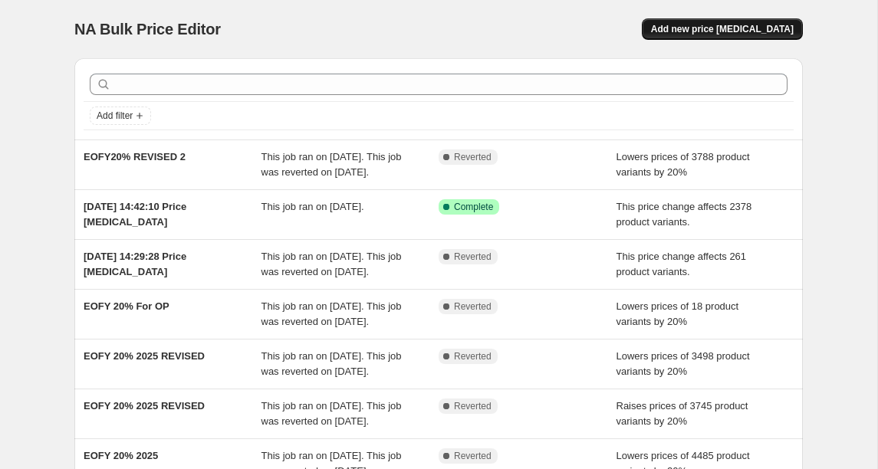
click at [739, 34] on span "Add new price [MEDICAL_DATA]" at bounding box center [722, 29] width 143 height 12
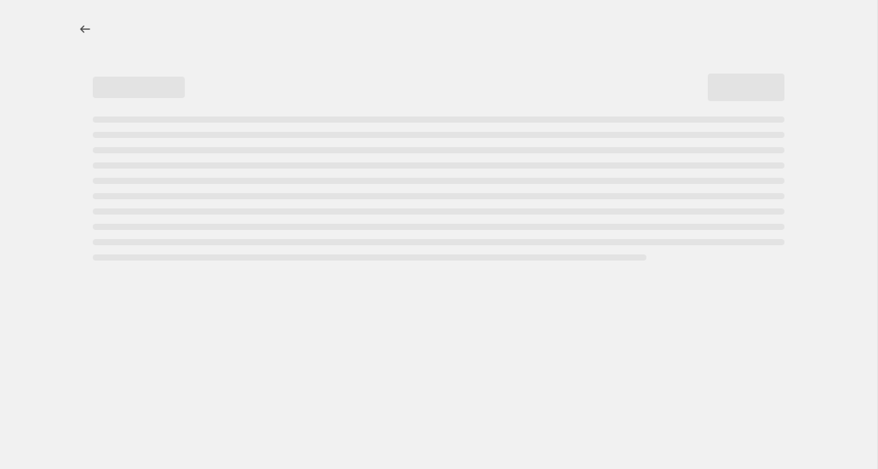
select select "percentage"
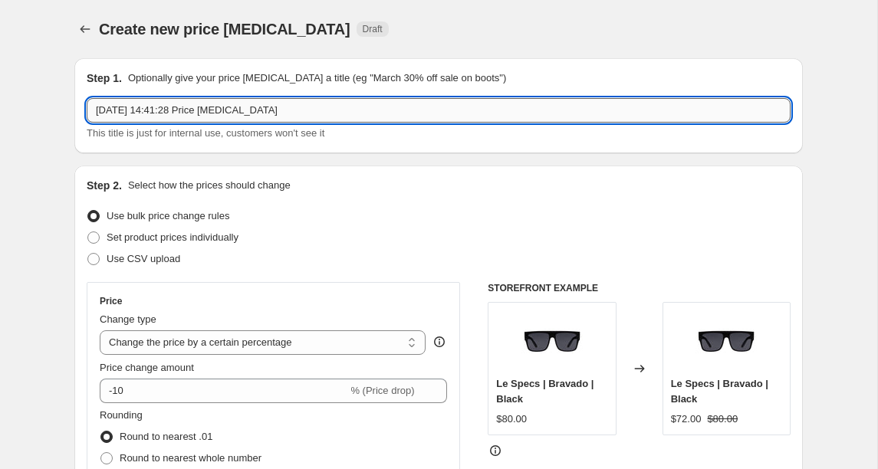
click at [158, 116] on input "[DATE] 14:41:28 Price [MEDICAL_DATA]" at bounding box center [439, 110] width 704 height 25
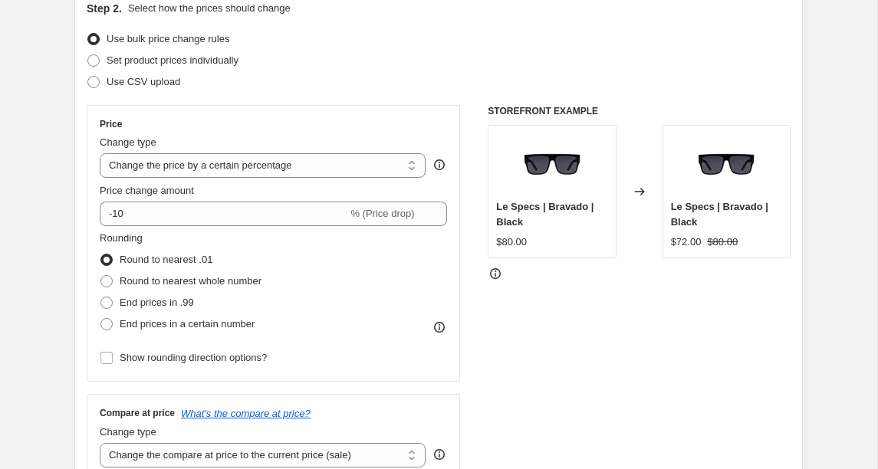
scroll to position [178, 0]
type input "Afterpay sale 20% off"
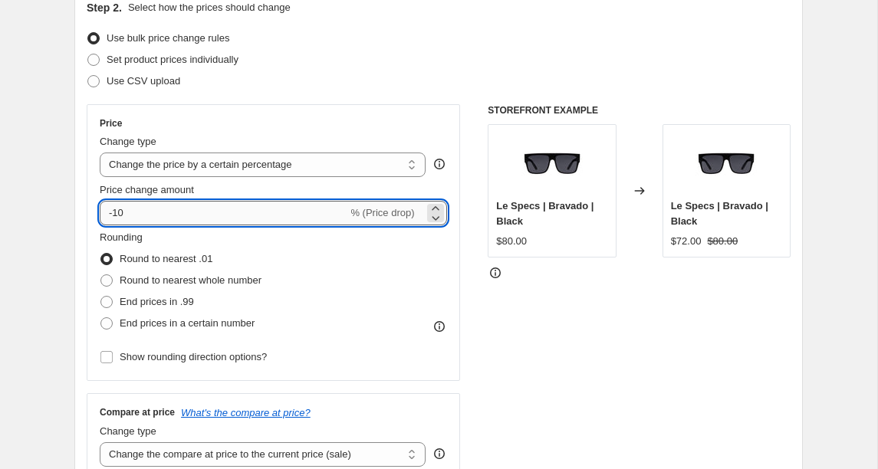
click at [118, 209] on input "-10" at bounding box center [224, 213] width 248 height 25
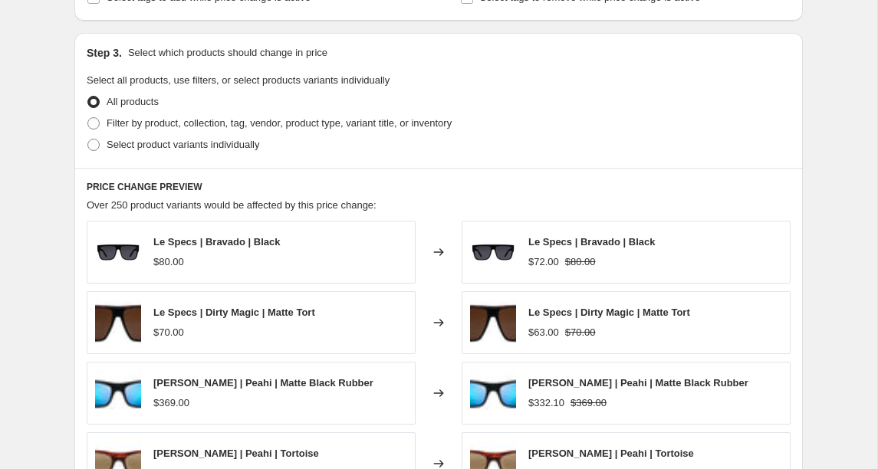
scroll to position [673, 0]
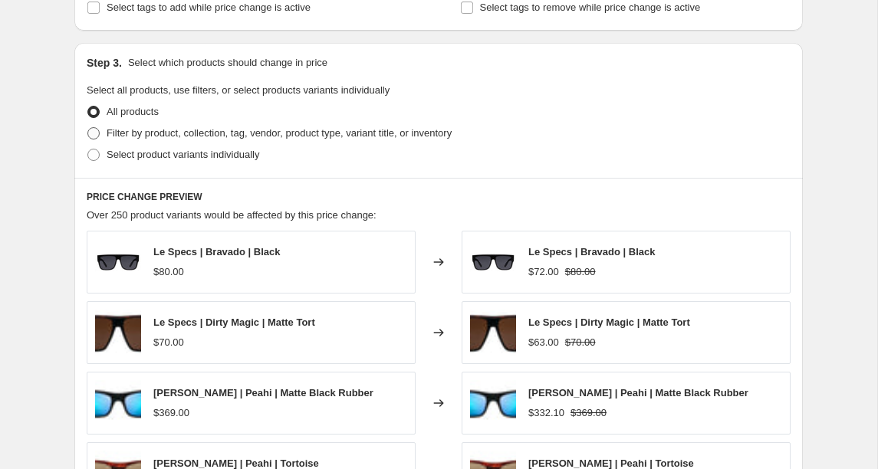
type input "-20"
click at [93, 130] on span at bounding box center [93, 133] width 12 height 12
click at [88, 128] on input "Filter by product, collection, tag, vendor, product type, variant title, or inv…" at bounding box center [87, 127] width 1 height 1
radio input "true"
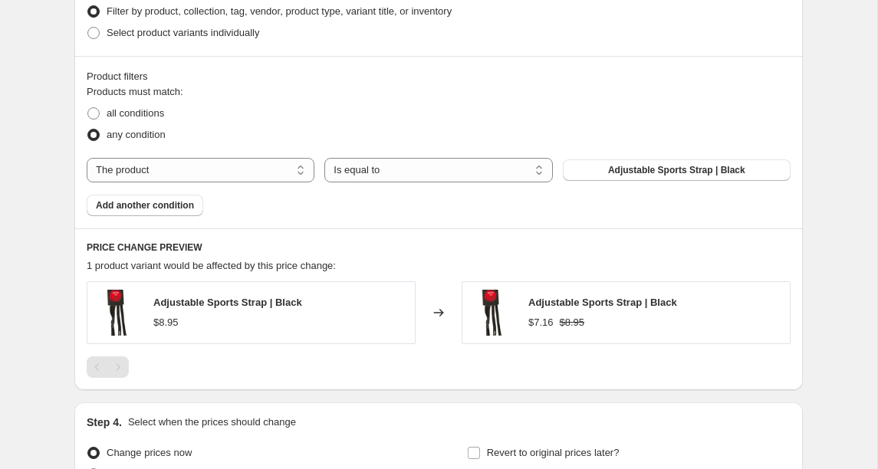
scroll to position [827, 0]
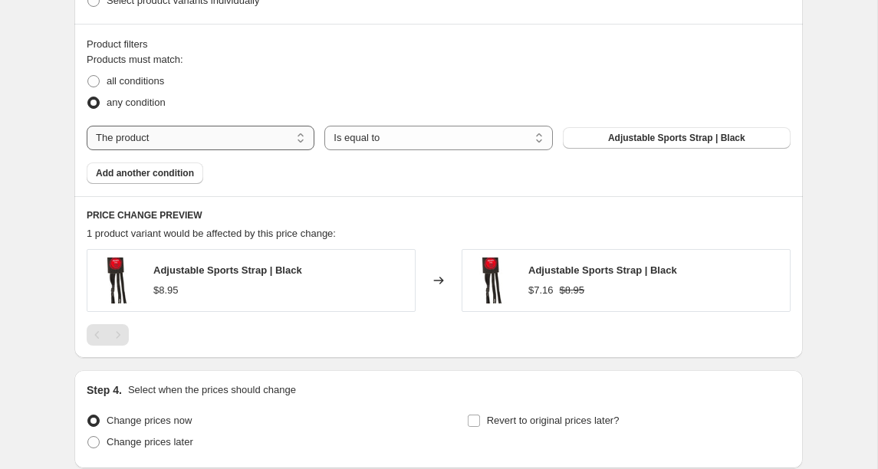
click at [218, 143] on select "The product The product's collection The product's tag The product's vendor The…" at bounding box center [201, 138] width 228 height 25
select select "collection"
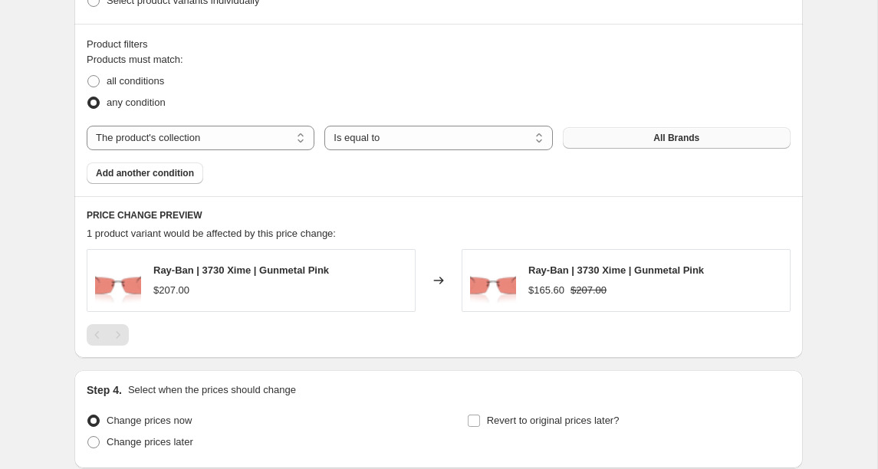
click at [664, 138] on span "All Brands" at bounding box center [676, 138] width 46 height 12
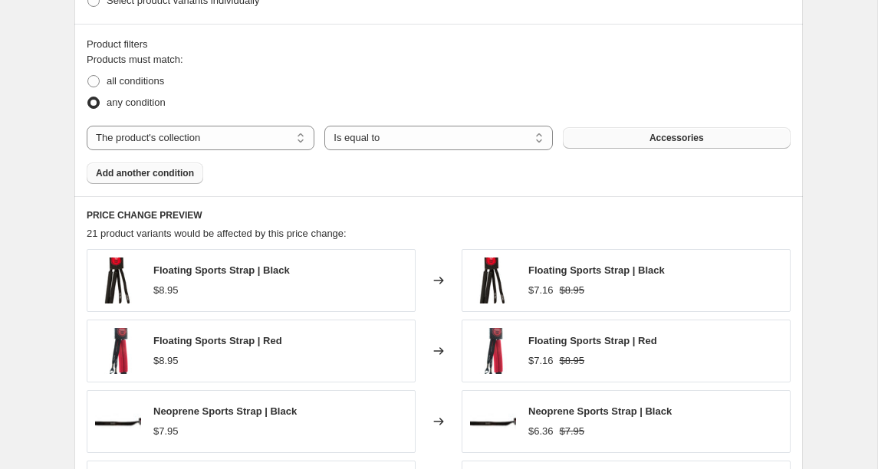
click at [143, 172] on span "Add another condition" at bounding box center [145, 173] width 98 height 12
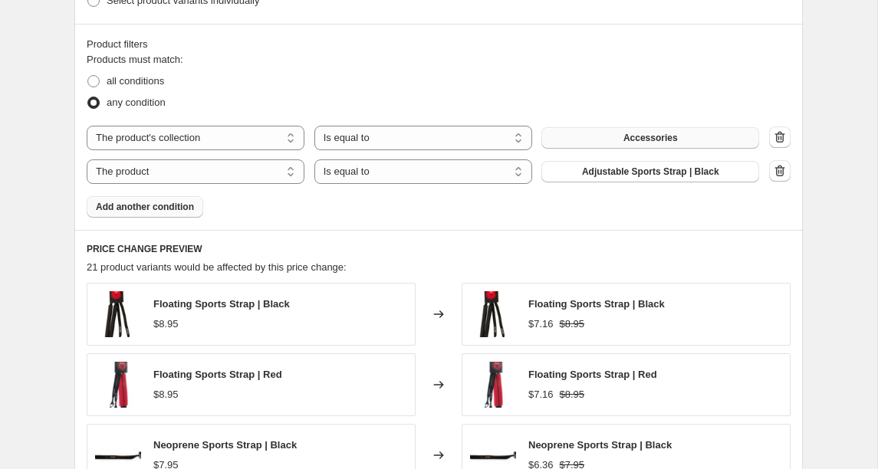
click at [143, 172] on select "The product The product's collection The product's tag The product's vendor The…" at bounding box center [196, 171] width 218 height 25
select select "collection"
click at [633, 176] on span "Accessories" at bounding box center [650, 172] width 54 height 12
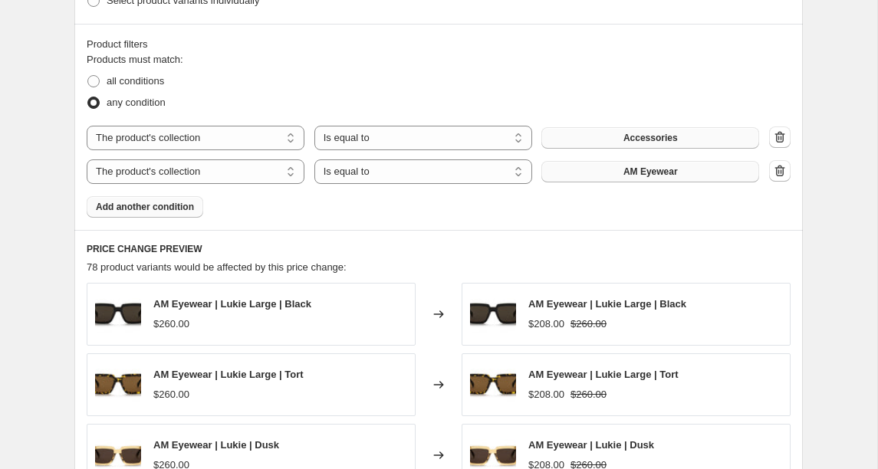
click at [110, 208] on span "Add another condition" at bounding box center [145, 207] width 98 height 12
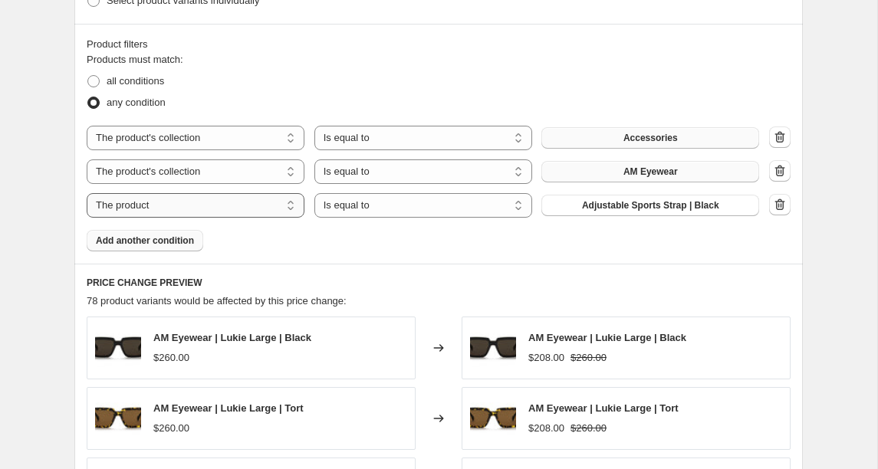
click at [156, 210] on select "The product The product's collection The product's tag The product's vendor The…" at bounding box center [196, 205] width 218 height 25
select select "collection"
click at [620, 201] on button "Accessories" at bounding box center [650, 205] width 218 height 21
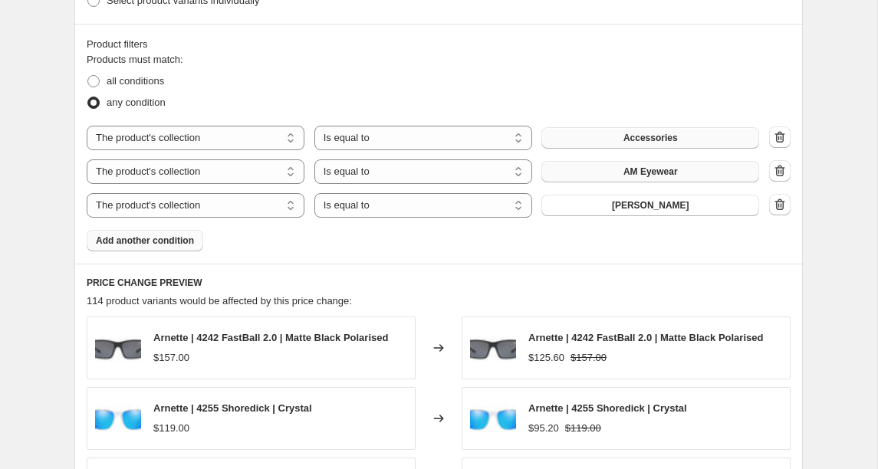
scroll to position [945, 0]
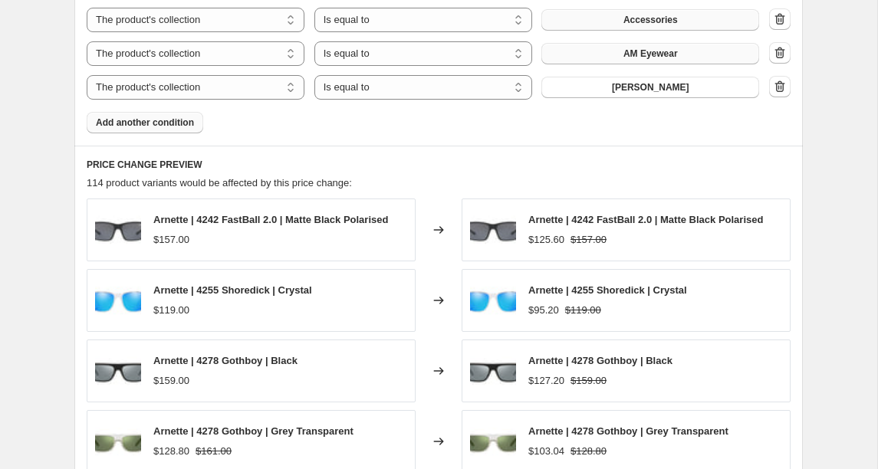
click at [180, 126] on span "Add another condition" at bounding box center [145, 122] width 98 height 12
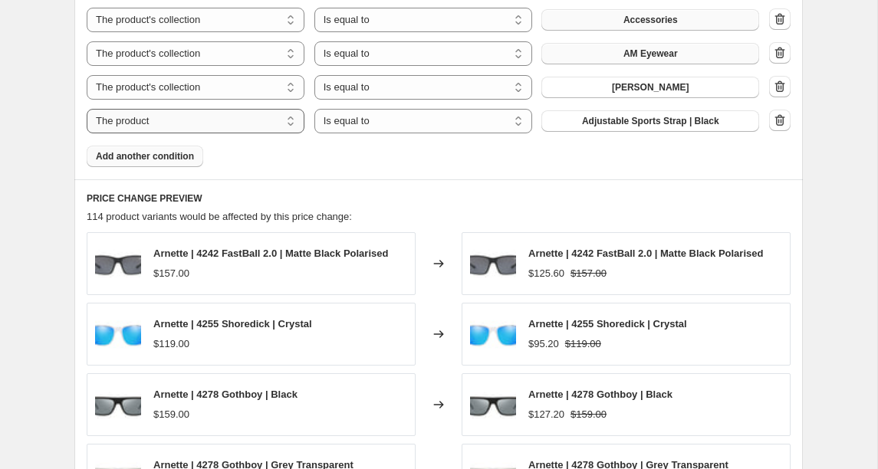
click at [235, 130] on select "The product The product's collection The product's tag The product's vendor The…" at bounding box center [196, 121] width 218 height 25
select select "collection"
click at [674, 119] on span "Accessories" at bounding box center [650, 121] width 54 height 12
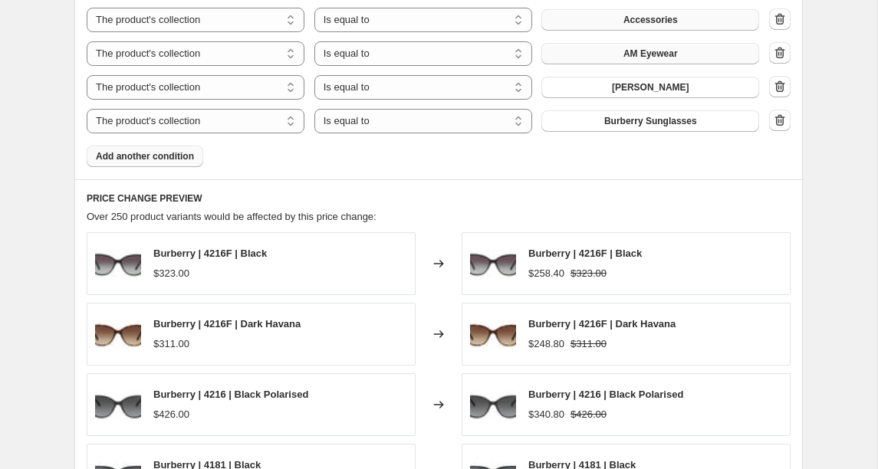
scroll to position [1021, 0]
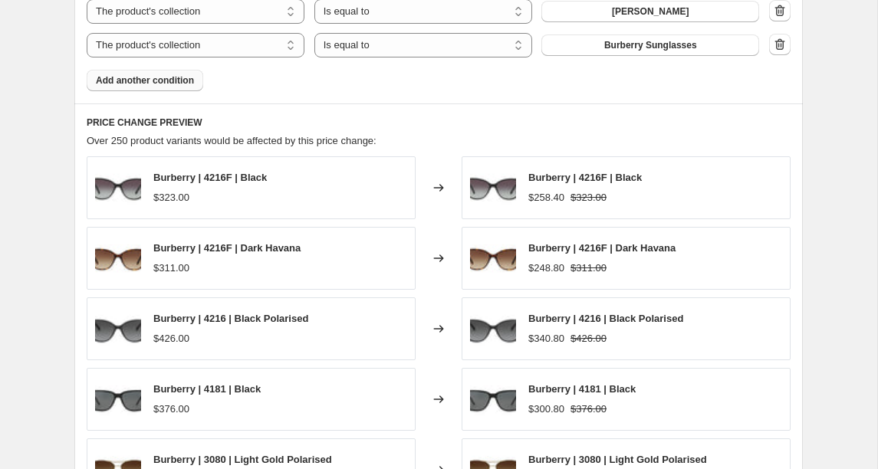
click at [121, 81] on span "Add another condition" at bounding box center [145, 80] width 98 height 12
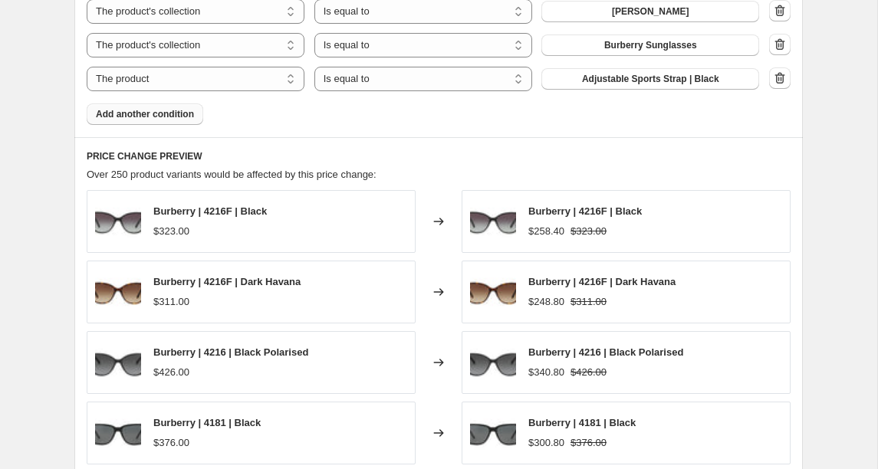
click at [121, 81] on select "The product The product's collection The product's tag The product's vendor The…" at bounding box center [196, 79] width 218 height 25
select select "collection"
click at [621, 83] on button "Accessories" at bounding box center [650, 78] width 218 height 21
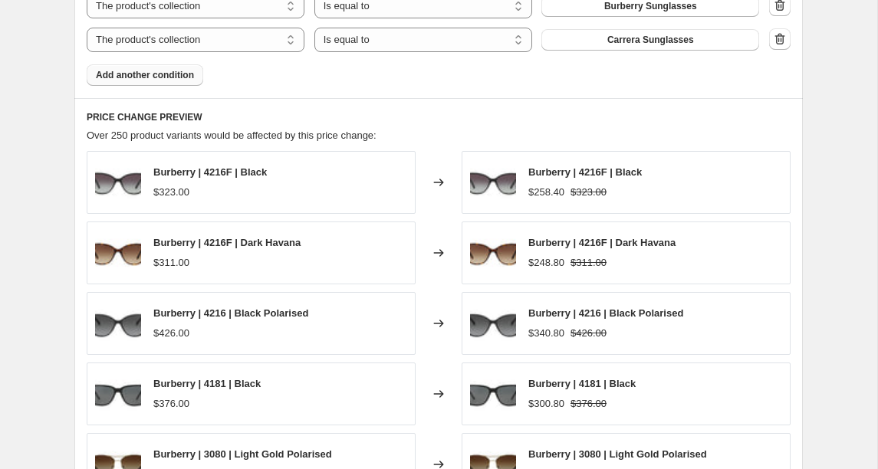
scroll to position [1075, 0]
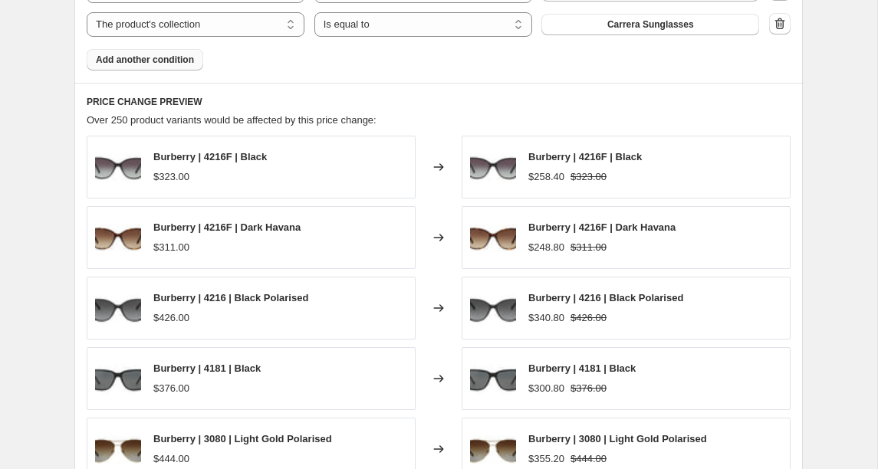
click at [131, 63] on span "Add another condition" at bounding box center [145, 60] width 98 height 12
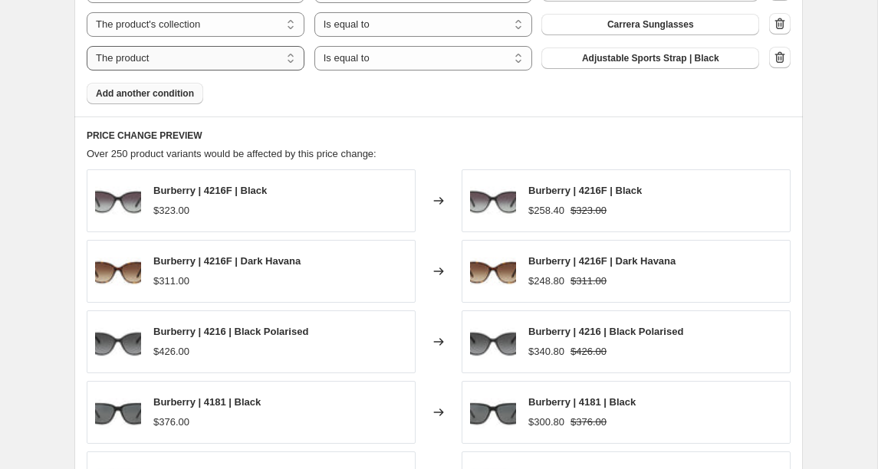
click at [224, 61] on select "The product The product's collection The product's tag The product's vendor The…" at bounding box center [196, 58] width 218 height 25
select select "collection"
click at [622, 61] on button "Accessories" at bounding box center [650, 58] width 218 height 21
click at [107, 94] on span "Add another condition" at bounding box center [145, 93] width 98 height 12
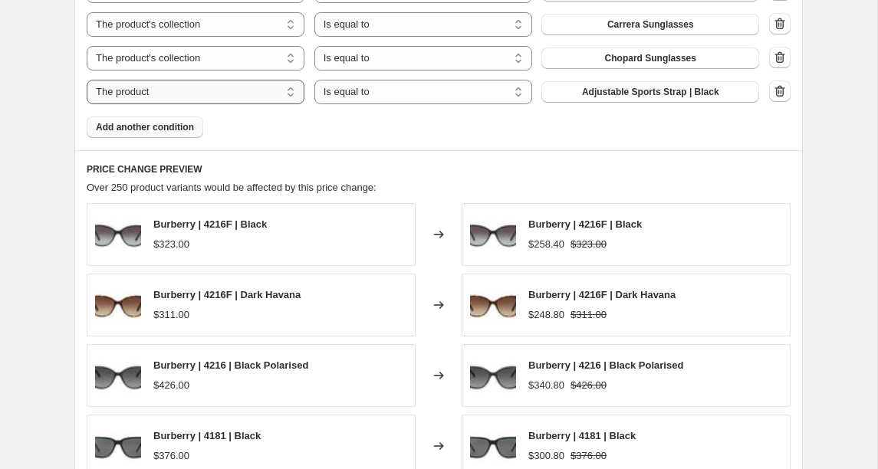
click at [235, 90] on select "The product The product's collection The product's tag The product's vendor The…" at bounding box center [196, 92] width 218 height 25
select select "collection"
click at [671, 89] on span "Accessories" at bounding box center [650, 92] width 54 height 12
click at [122, 132] on span "Add another condition" at bounding box center [145, 127] width 98 height 12
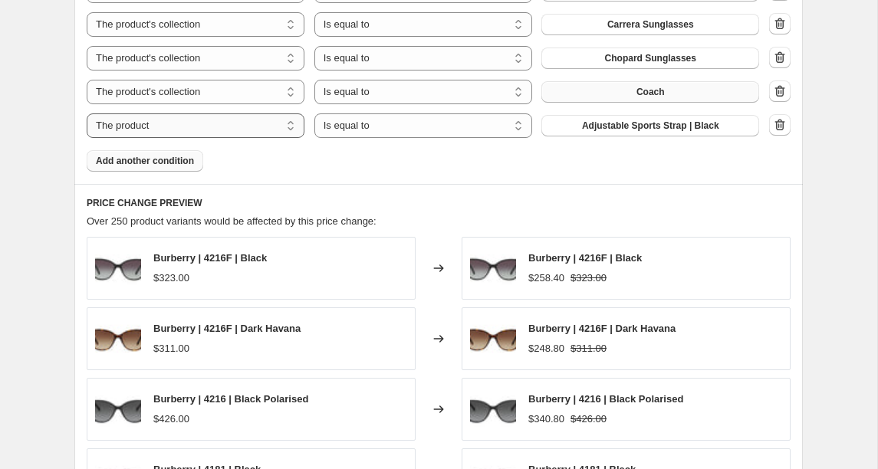
click at [164, 130] on select "The product The product's collection The product's tag The product's vendor The…" at bounding box center [196, 125] width 218 height 25
select select "collection"
click at [609, 127] on button "Accessories" at bounding box center [650, 125] width 218 height 21
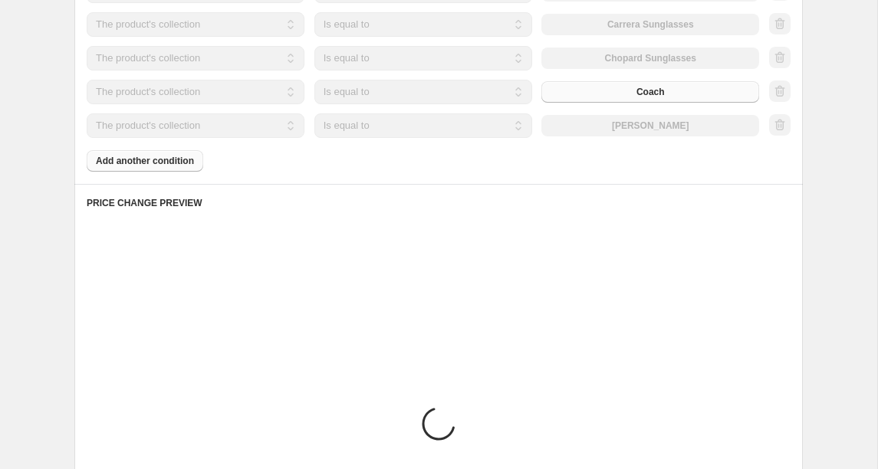
scroll to position [1133, 0]
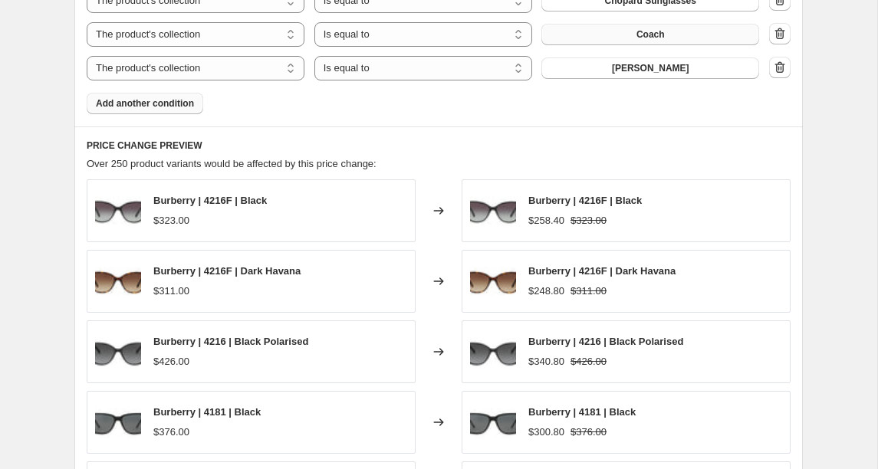
click at [109, 101] on span "Add another condition" at bounding box center [145, 103] width 98 height 12
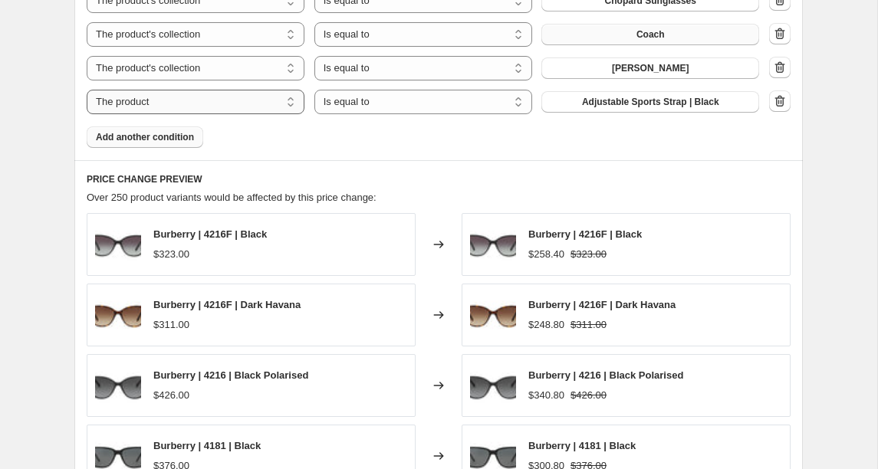
click at [219, 101] on select "The product The product's collection The product's tag The product's vendor The…" at bounding box center [196, 102] width 218 height 25
select select "collection"
click at [688, 102] on button "Accessories" at bounding box center [650, 101] width 218 height 21
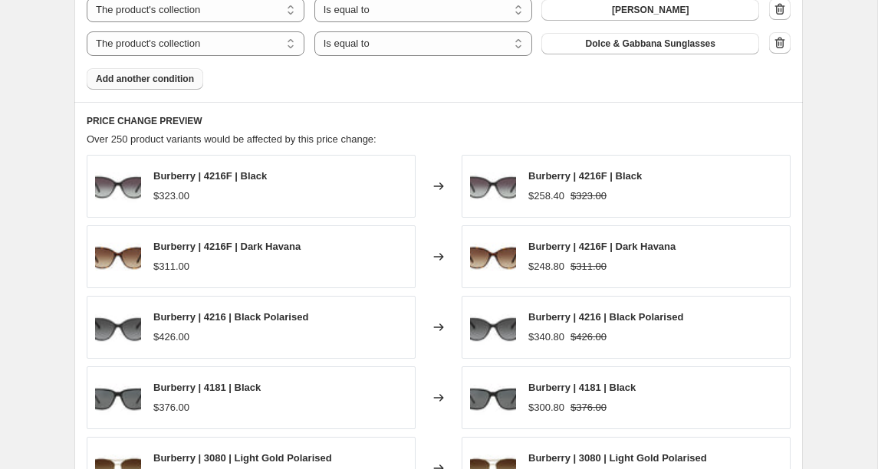
scroll to position [1194, 0]
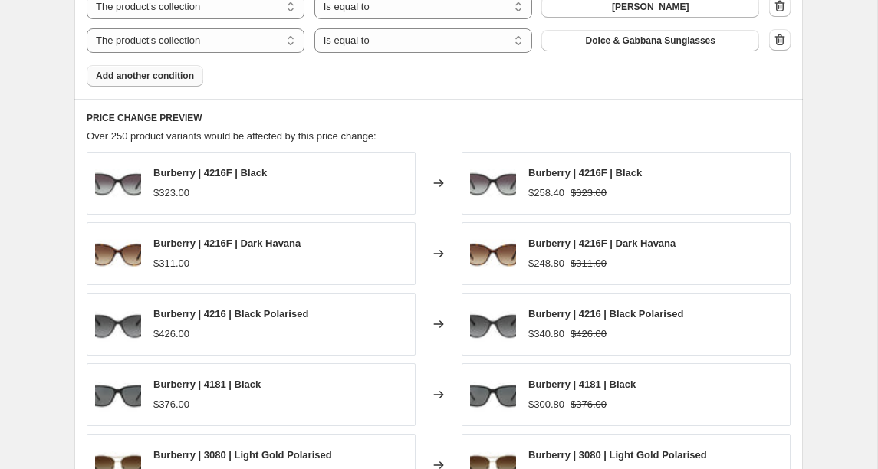
click at [120, 72] on span "Add another condition" at bounding box center [145, 76] width 98 height 12
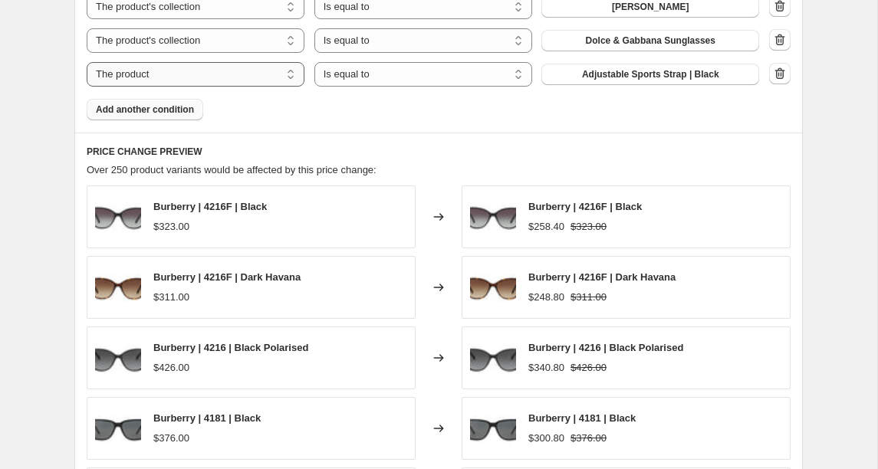
click at [247, 76] on select "The product The product's collection The product's tag The product's vendor The…" at bounding box center [196, 74] width 218 height 25
select select "collection"
click at [710, 74] on button "Accessories" at bounding box center [650, 74] width 218 height 21
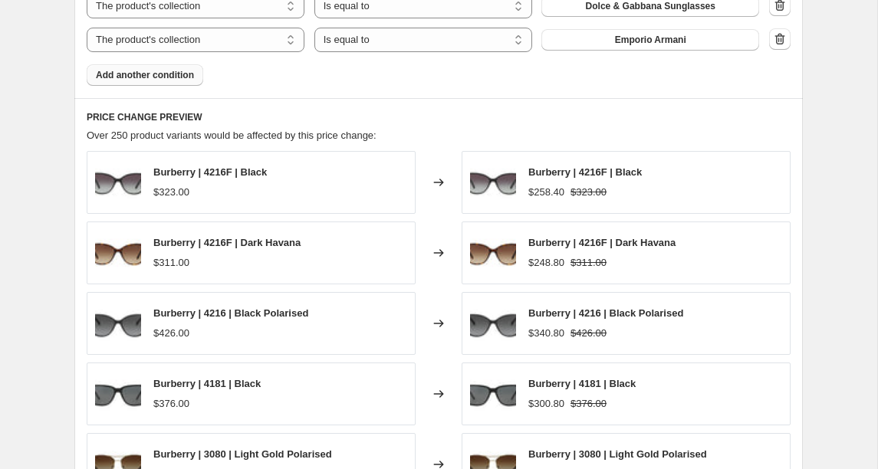
scroll to position [1239, 0]
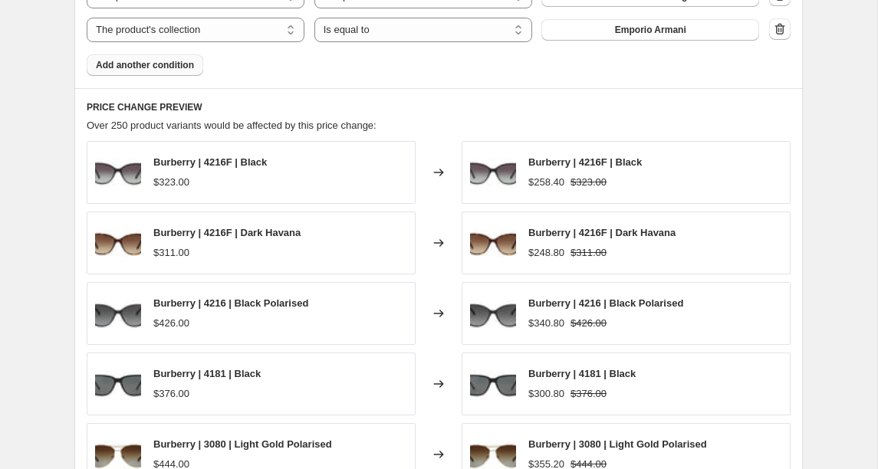
click at [122, 71] on button "Add another condition" at bounding box center [145, 64] width 116 height 21
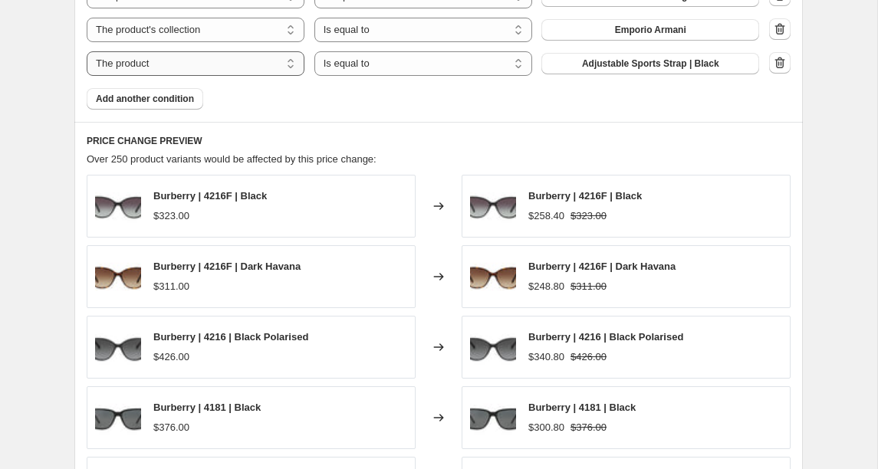
click at [229, 69] on select "The product The product's collection The product's tag The product's vendor The…" at bounding box center [196, 63] width 218 height 25
select select "collection"
click at [692, 67] on button "Accessories" at bounding box center [650, 63] width 218 height 21
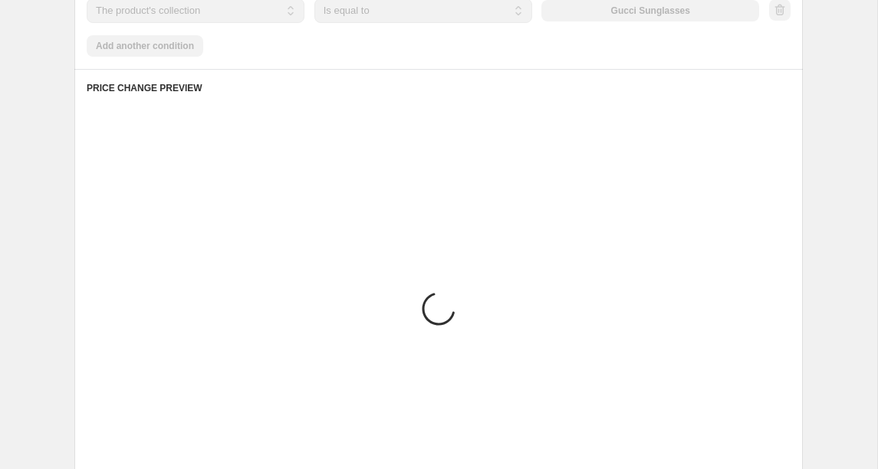
scroll to position [1304, 0]
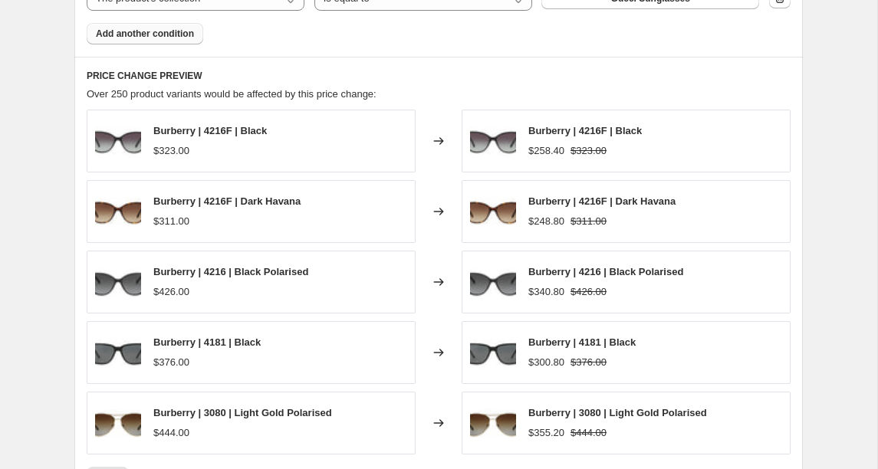
click at [172, 42] on button "Add another condition" at bounding box center [145, 33] width 116 height 21
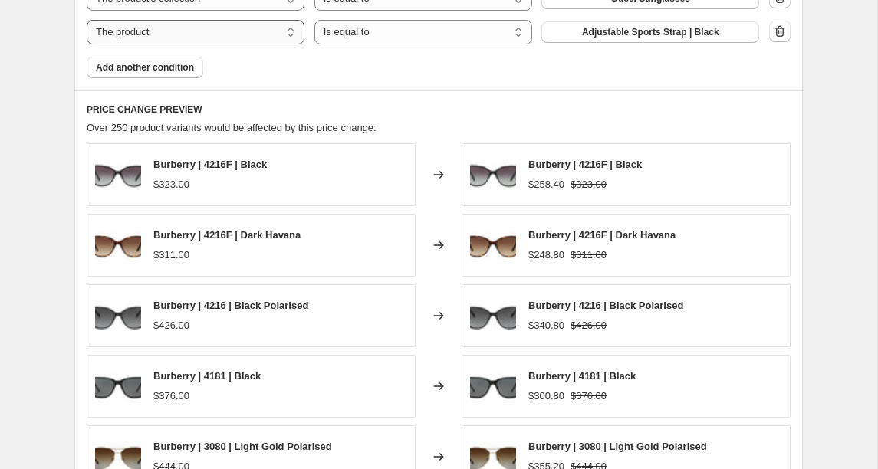
click at [217, 30] on select "The product The product's collection The product's tag The product's vendor The…" at bounding box center [196, 32] width 218 height 25
select select "collection"
click at [684, 29] on button "Accessories" at bounding box center [650, 31] width 218 height 21
click at [146, 69] on span "Add another condition" at bounding box center [145, 67] width 98 height 12
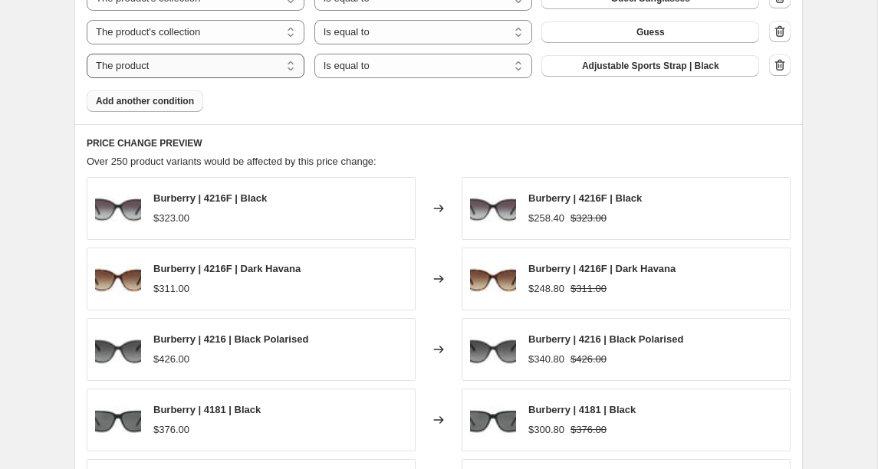
click at [169, 70] on select "The product The product's collection The product's tag The product's vendor The…" at bounding box center [196, 66] width 218 height 25
select select "collection"
click at [667, 64] on span "Accessories" at bounding box center [650, 66] width 54 height 12
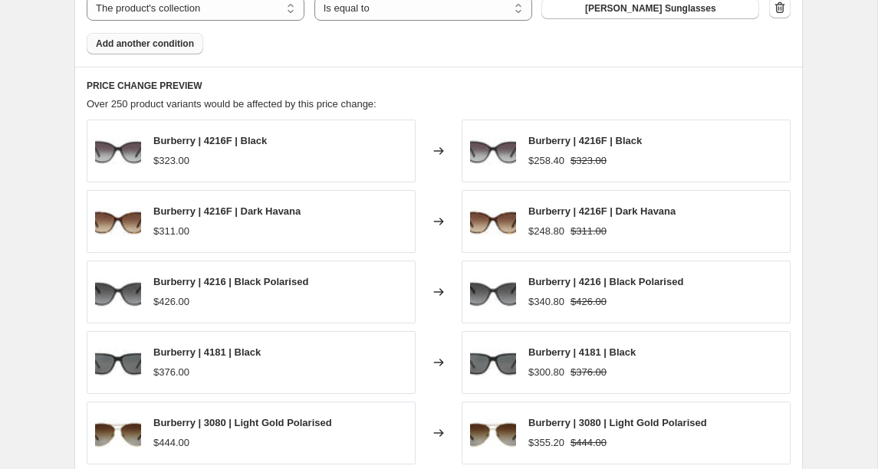
click at [129, 38] on span "Add another condition" at bounding box center [145, 44] width 98 height 12
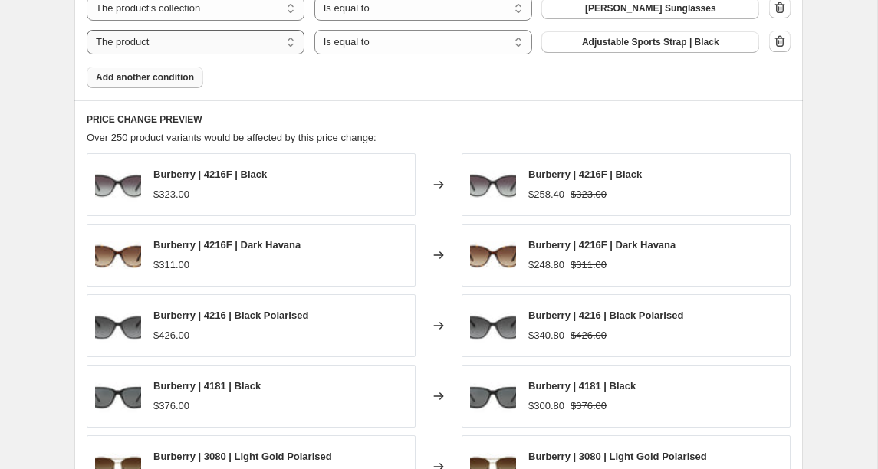
click at [244, 42] on select "The product The product's collection The product's tag The product's vendor The…" at bounding box center [196, 42] width 218 height 25
select select "collection"
click at [688, 44] on button "Accessories" at bounding box center [650, 41] width 218 height 21
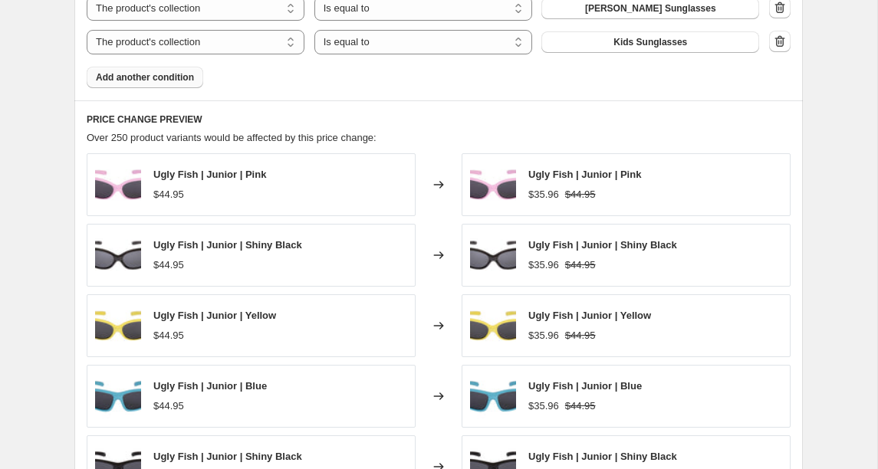
click at [113, 80] on span "Add another condition" at bounding box center [145, 77] width 98 height 12
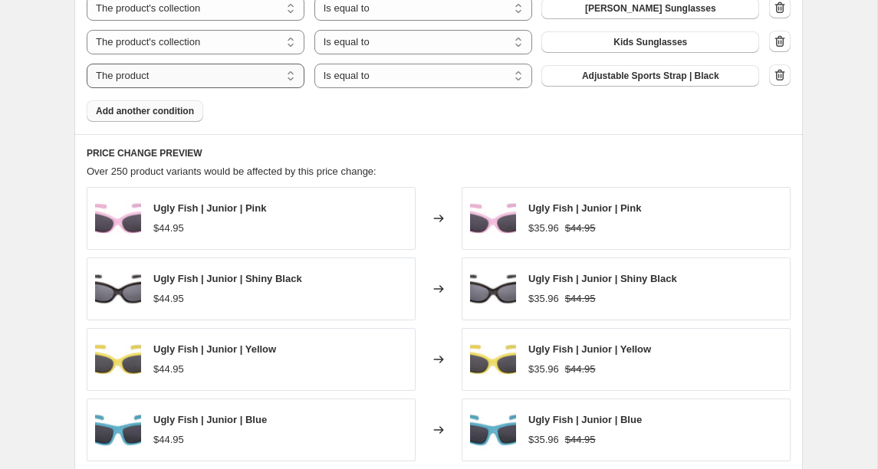
click at [249, 73] on select "The product The product's collection The product's tag The product's vendor The…" at bounding box center [196, 76] width 218 height 25
select select "collection"
click at [675, 75] on span "Accessories" at bounding box center [650, 76] width 54 height 12
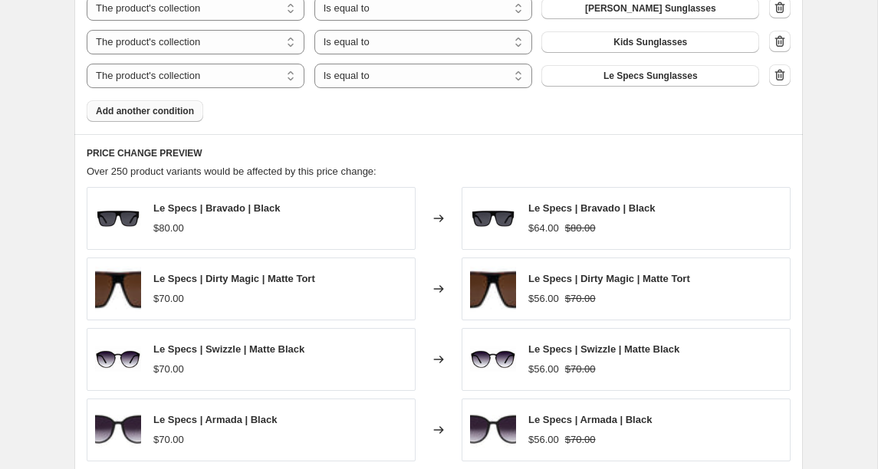
click at [126, 108] on span "Add another condition" at bounding box center [145, 111] width 98 height 12
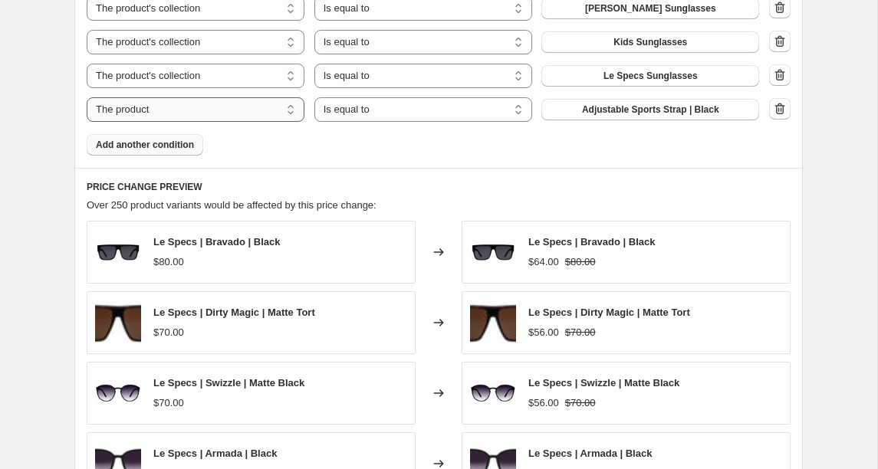
click at [196, 108] on select "The product The product's collection The product's tag The product's vendor The…" at bounding box center [196, 109] width 218 height 25
select select "collection"
click at [707, 112] on button "Accessories" at bounding box center [650, 109] width 218 height 21
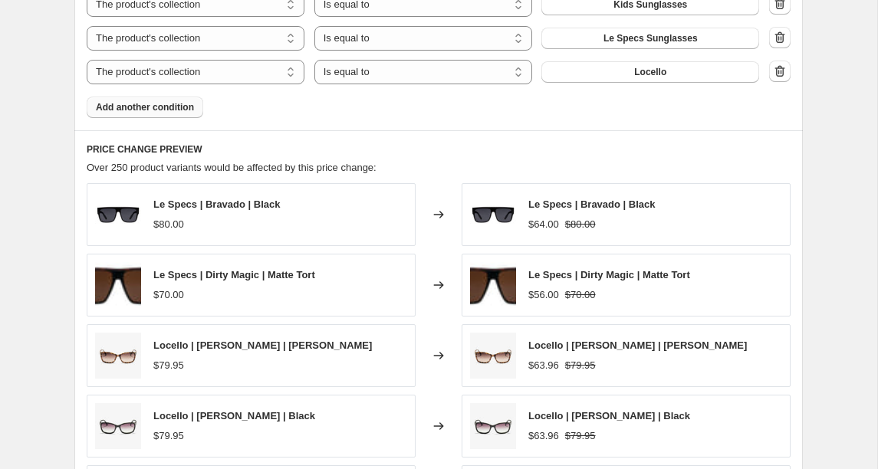
scroll to position [1405, 0]
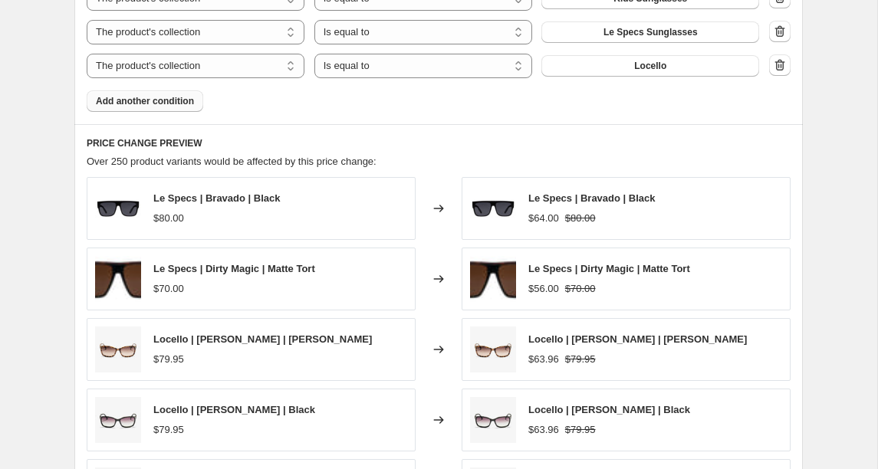
click at [142, 100] on span "Add another condition" at bounding box center [145, 101] width 98 height 12
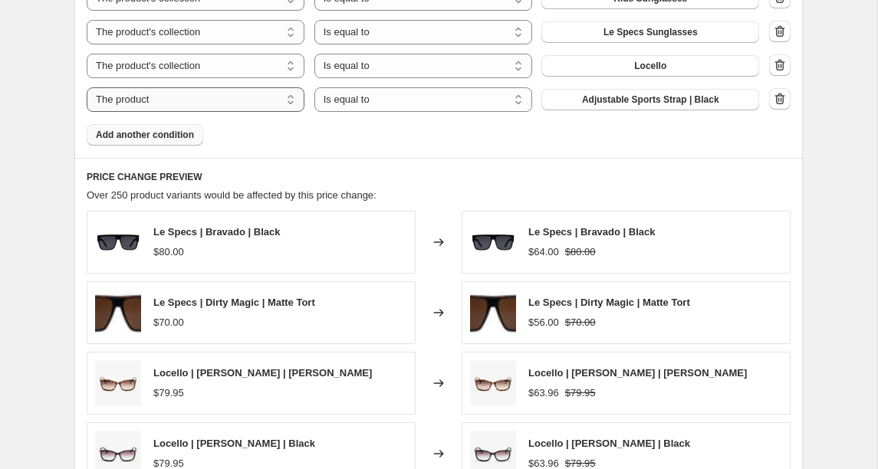
click at [229, 101] on select "The product The product's collection The product's tag The product's vendor The…" at bounding box center [196, 99] width 218 height 25
select select "collection"
click at [693, 100] on button "Accessories" at bounding box center [650, 99] width 218 height 21
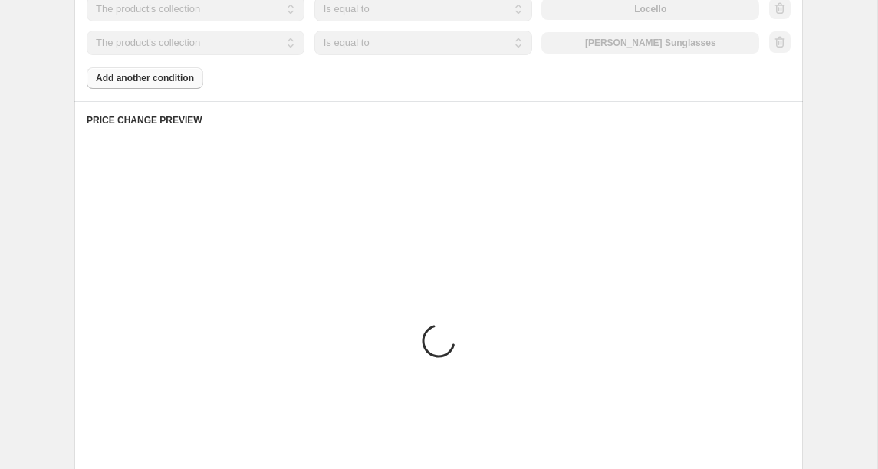
scroll to position [1465, 0]
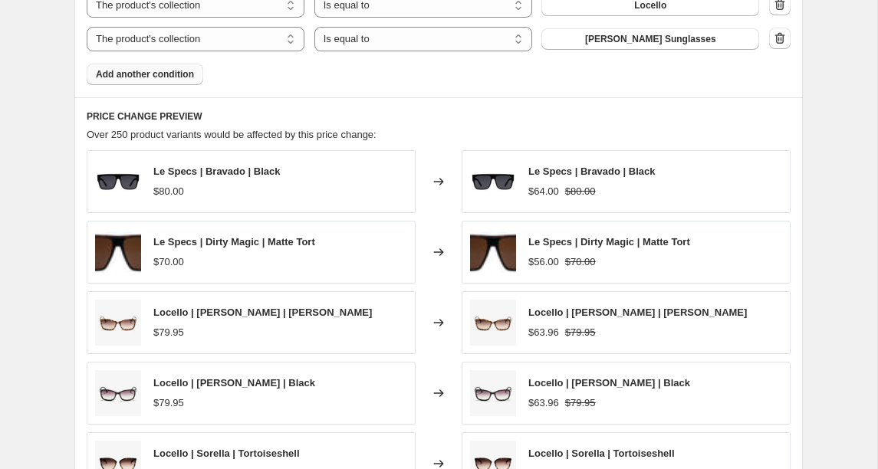
click at [110, 76] on span "Add another condition" at bounding box center [145, 74] width 98 height 12
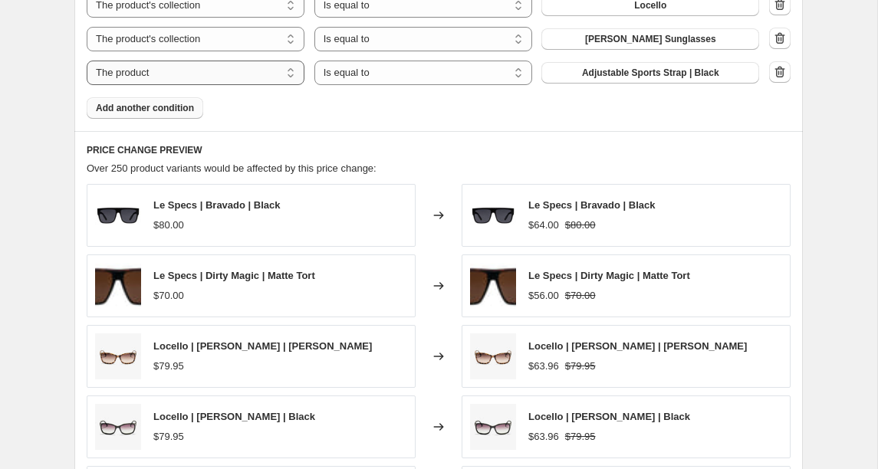
click at [194, 77] on select "The product The product's collection The product's tag The product's vendor The…" at bounding box center [196, 73] width 218 height 25
select select "collection"
click at [684, 69] on button "Accessories" at bounding box center [650, 72] width 218 height 21
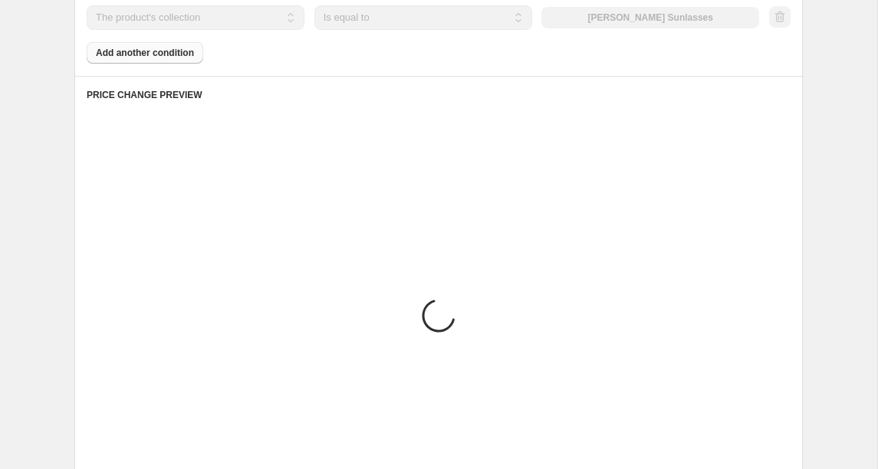
scroll to position [1554, 0]
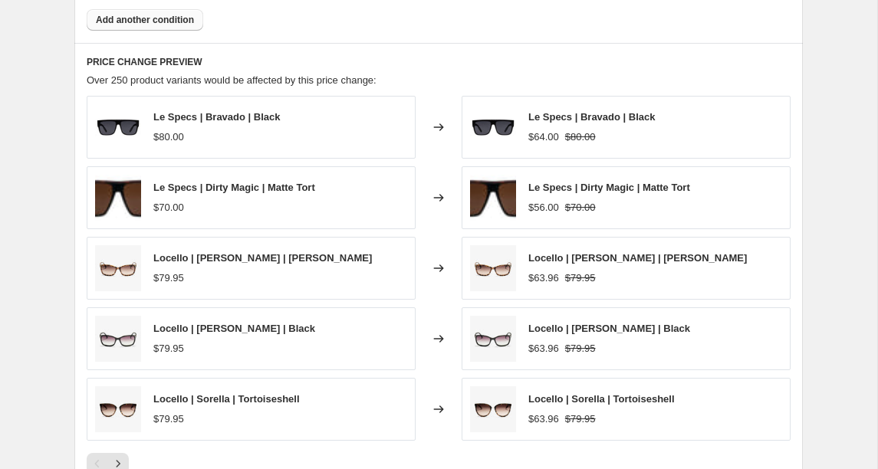
click at [115, 16] on span "Add another condition" at bounding box center [145, 20] width 98 height 12
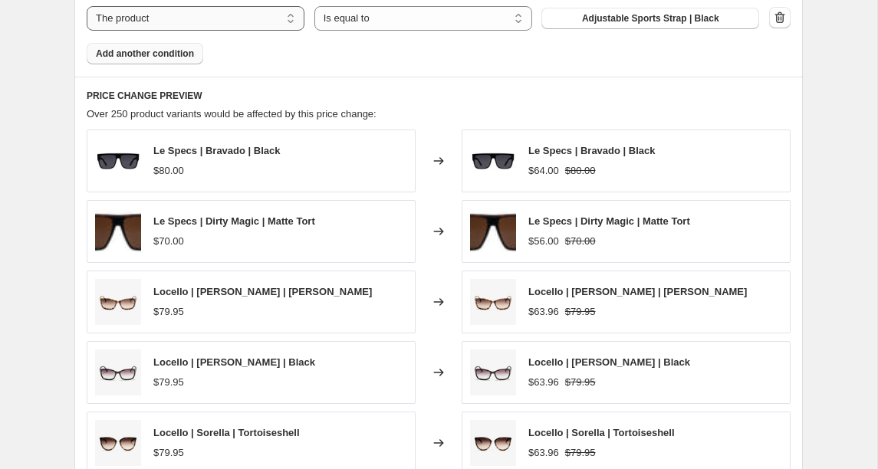
click at [257, 20] on select "The product The product's collection The product's tag The product's vendor The…" at bounding box center [196, 18] width 218 height 25
select select "collection"
click at [701, 16] on button "Accessories" at bounding box center [650, 18] width 218 height 21
click at [112, 56] on span "Add another condition" at bounding box center [145, 54] width 98 height 12
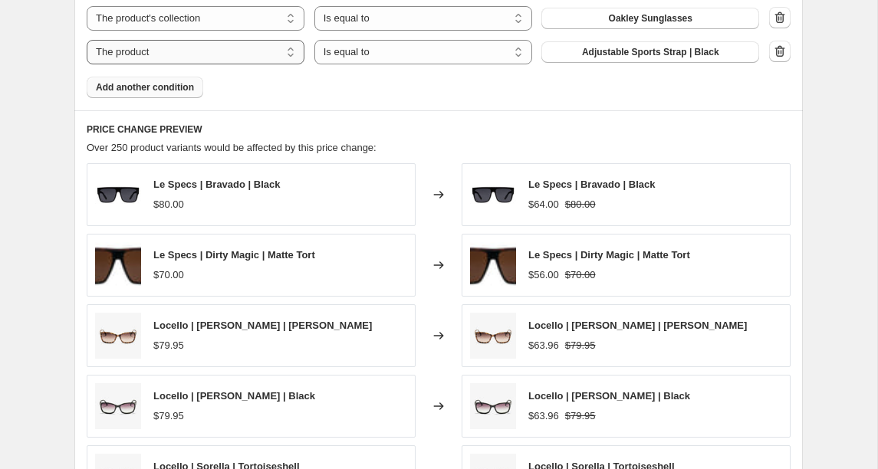
click at [221, 48] on select "The product The product's collection The product's tag The product's vendor The…" at bounding box center [196, 52] width 218 height 25
select select "collection"
click at [627, 52] on span "Accessories" at bounding box center [650, 52] width 54 height 12
click at [136, 84] on span "Add another condition" at bounding box center [145, 87] width 98 height 12
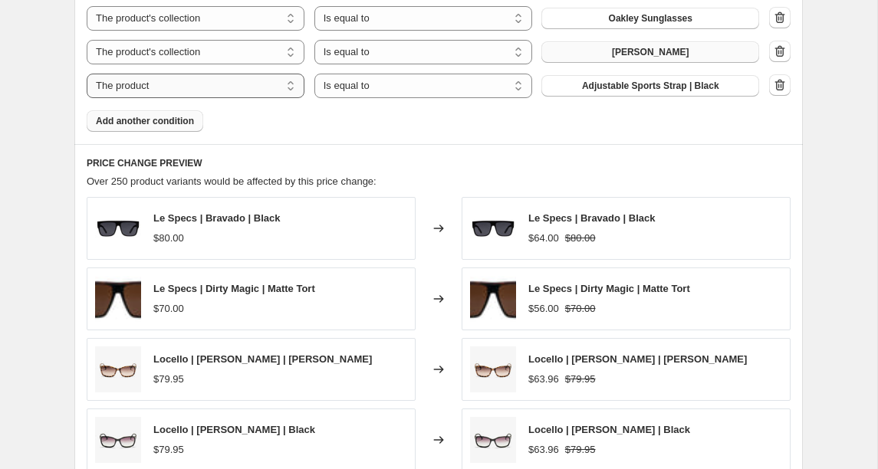
click at [233, 85] on select "The product The product's collection The product's tag The product's vendor The…" at bounding box center [196, 86] width 218 height 25
select select "collection"
click at [695, 85] on button "Accessories" at bounding box center [650, 85] width 218 height 21
click at [124, 123] on span "Add another condition" at bounding box center [145, 121] width 98 height 12
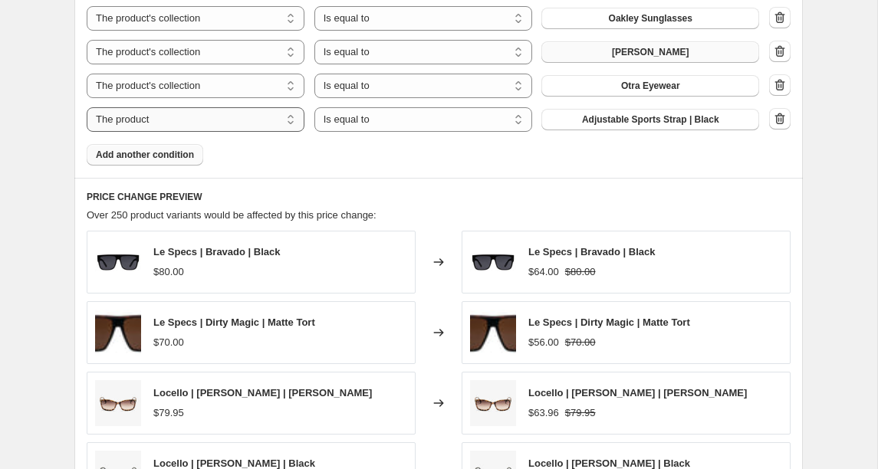
click at [219, 120] on select "The product The product's collection The product's tag The product's vendor The…" at bounding box center [196, 119] width 218 height 25
select select "collection"
click at [671, 117] on span "Accessories" at bounding box center [650, 119] width 54 height 12
click at [111, 156] on span "Add another condition" at bounding box center [145, 155] width 98 height 12
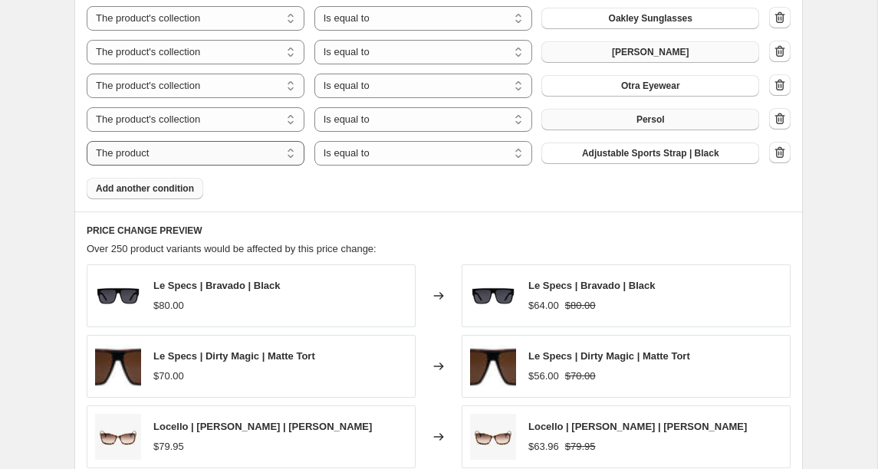
click at [201, 150] on select "The product The product's collection The product's tag The product's vendor The…" at bounding box center [196, 153] width 218 height 25
select select "collection"
click at [710, 152] on button "Accessories" at bounding box center [650, 153] width 218 height 21
click at [136, 185] on span "Add another condition" at bounding box center [145, 188] width 98 height 12
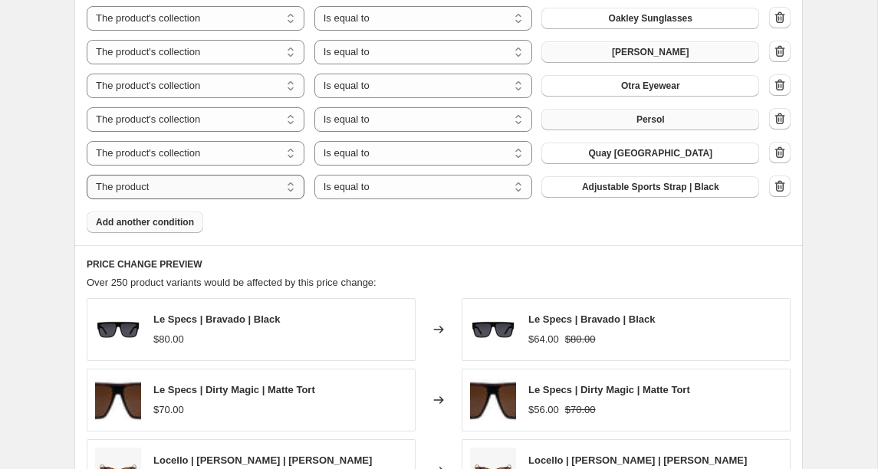
click at [240, 189] on select "The product The product's collection The product's tag The product's vendor The…" at bounding box center [196, 187] width 218 height 25
select select "collection"
click at [690, 184] on button "Accessories" at bounding box center [650, 186] width 218 height 21
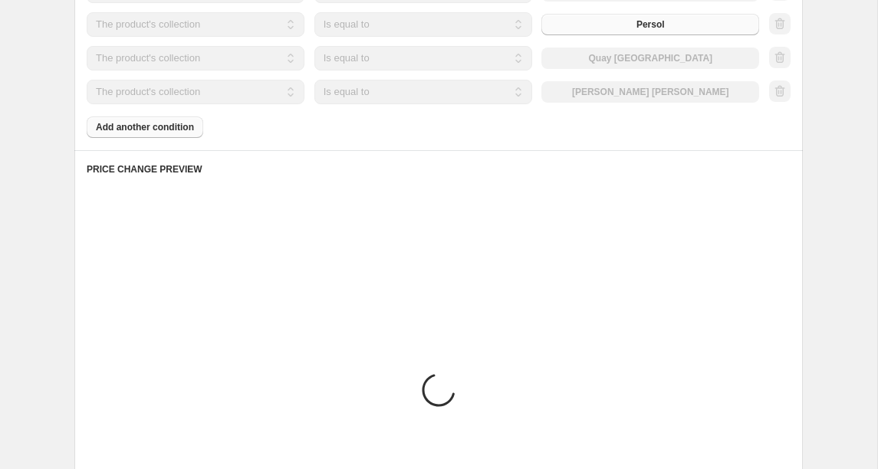
scroll to position [1649, 0]
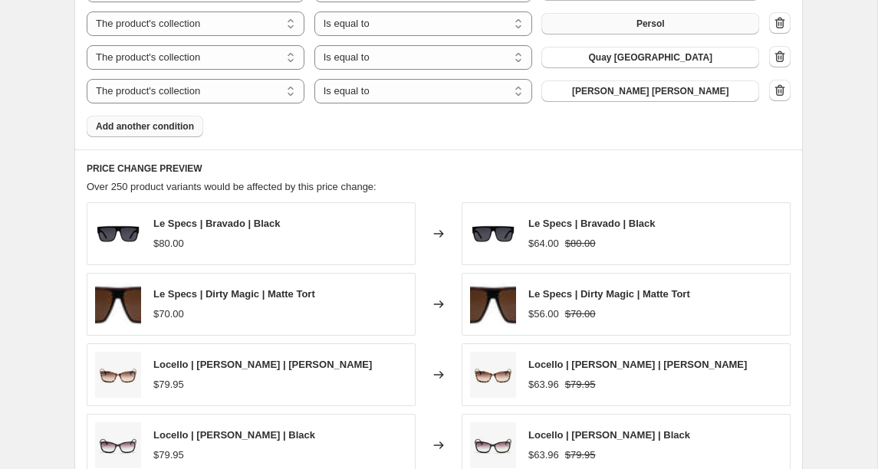
click at [157, 125] on span "Add another condition" at bounding box center [145, 126] width 98 height 12
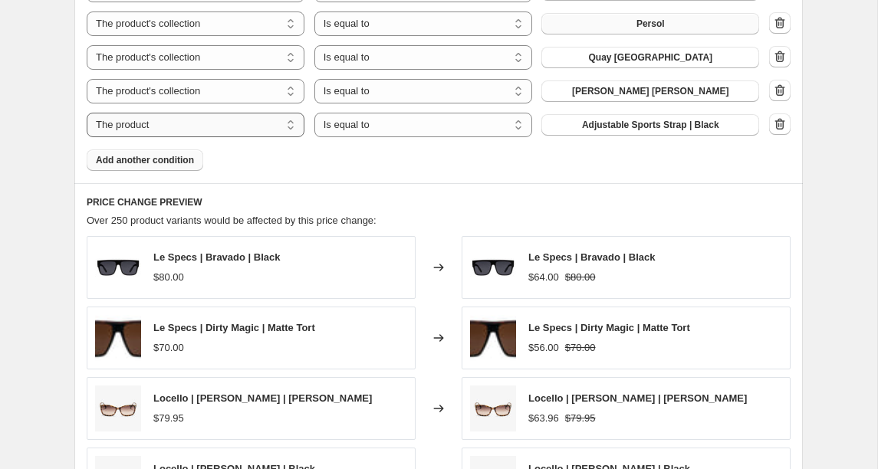
click at [237, 121] on select "The product The product's collection The product's tag The product's vendor The…" at bounding box center [196, 125] width 218 height 25
select select "collection"
click at [682, 128] on button "Accessories" at bounding box center [650, 124] width 218 height 21
click at [182, 166] on button "Add another condition" at bounding box center [145, 159] width 116 height 21
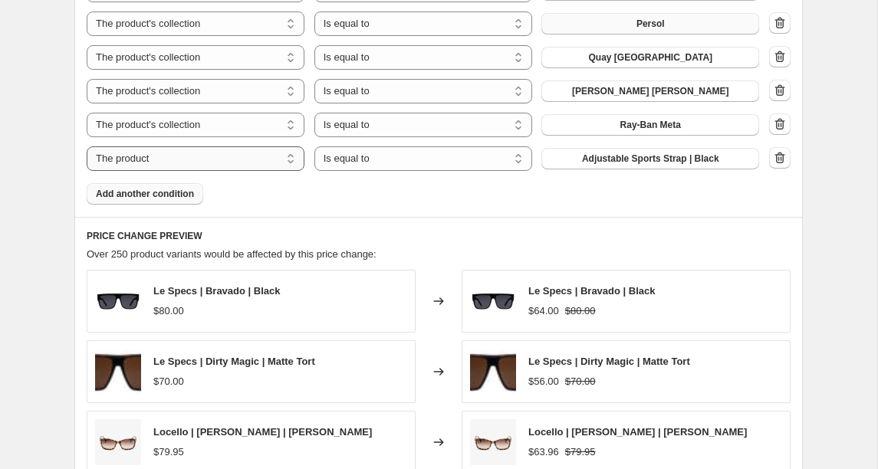
click at [232, 159] on select "The product The product's collection The product's tag The product's vendor The…" at bounding box center [196, 158] width 218 height 25
select select "collection"
click at [632, 165] on button "Accessories" at bounding box center [650, 158] width 218 height 21
click at [176, 188] on span "Add another condition" at bounding box center [145, 194] width 98 height 12
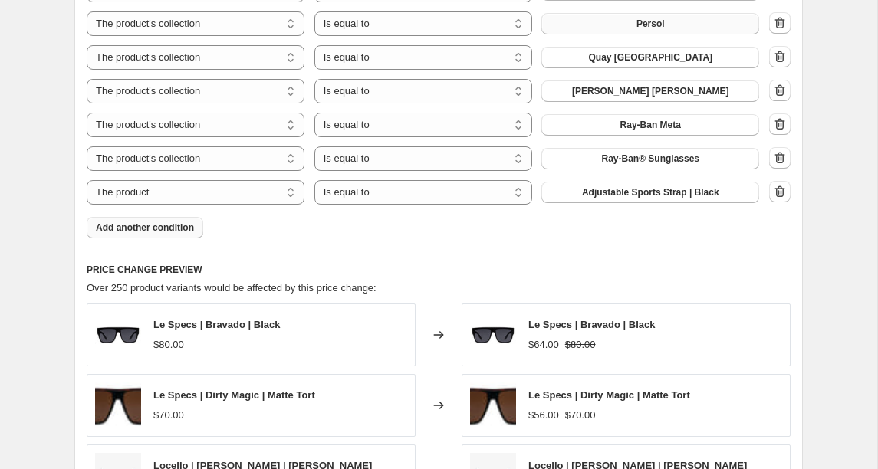
click at [172, 218] on button "Add another condition" at bounding box center [145, 227] width 116 height 21
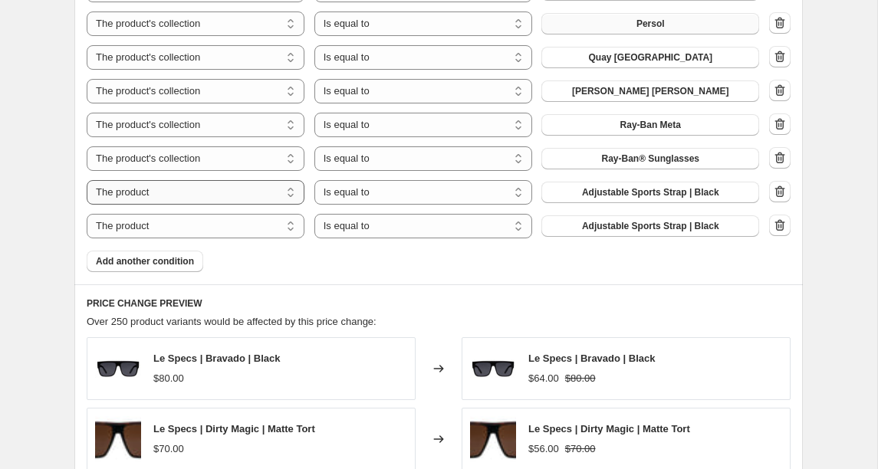
click at [188, 194] on select "The product The product's collection The product's tag The product's vendor The…" at bounding box center [196, 192] width 218 height 25
select select "collection"
click at [697, 189] on button "Accessories" at bounding box center [650, 192] width 218 height 21
click at [173, 259] on span "Add another condition" at bounding box center [145, 261] width 98 height 12
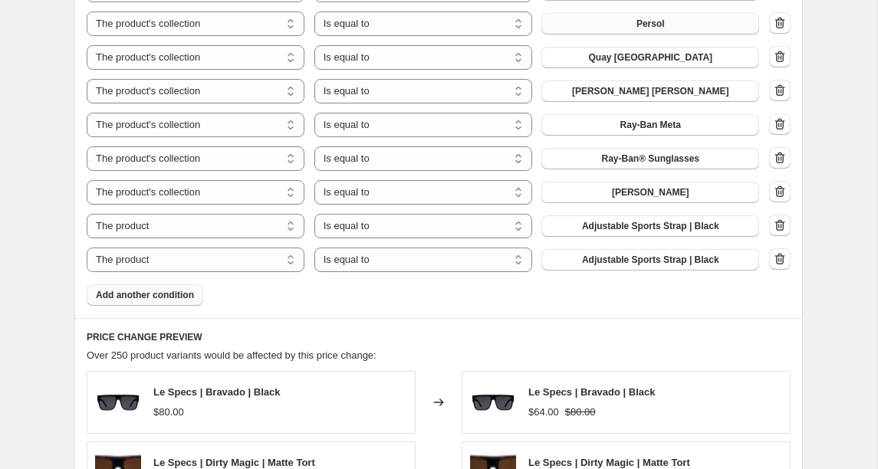
click at [156, 293] on span "Add another condition" at bounding box center [145, 295] width 98 height 12
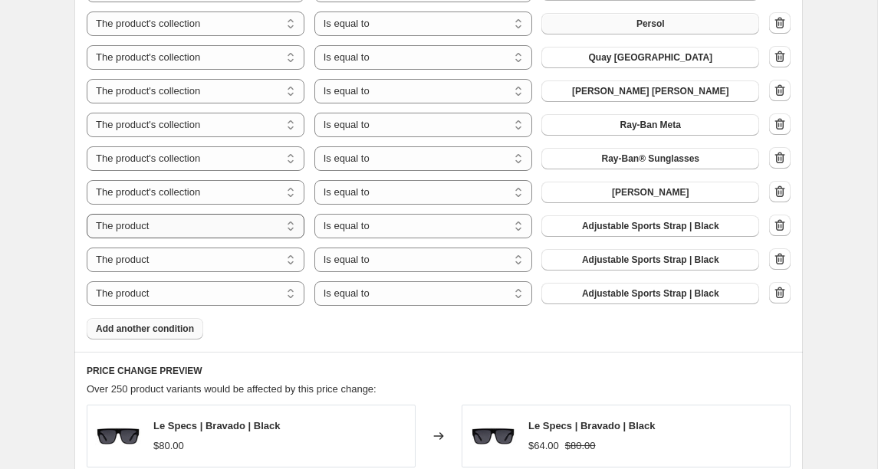
click at [206, 221] on select "The product The product's collection The product's tag The product's vendor The…" at bounding box center [196, 226] width 218 height 25
select select "collection"
click at [673, 221] on span "Accessories" at bounding box center [650, 226] width 54 height 12
click at [159, 261] on select "The product The product's collection The product's tag The product's vendor The…" at bounding box center [196, 260] width 218 height 25
select select "collection"
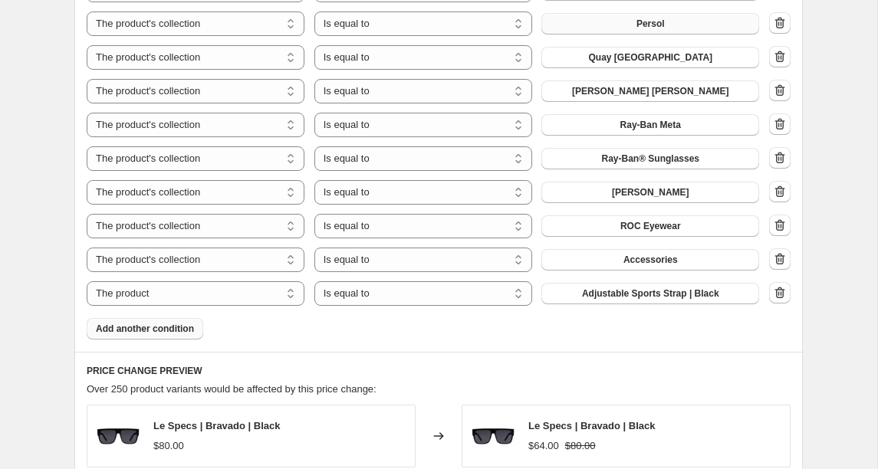
click at [697, 258] on button "Accessories" at bounding box center [650, 259] width 218 height 21
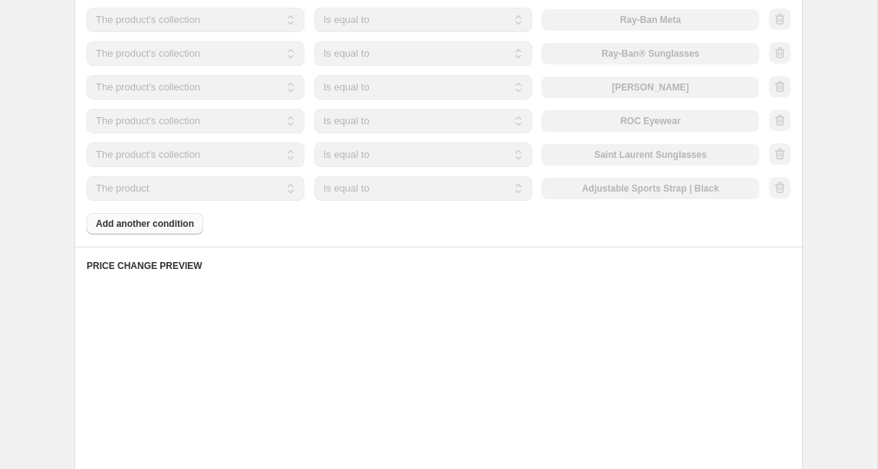
scroll to position [1759, 0]
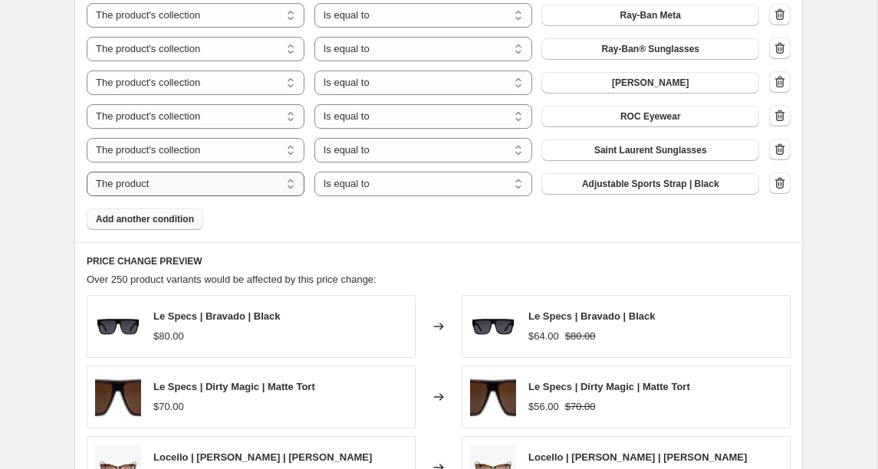
click at [225, 185] on select "The product The product's collection The product's tag The product's vendor The…" at bounding box center [196, 184] width 218 height 25
select select "collection"
click at [674, 180] on span "Accessories" at bounding box center [650, 184] width 54 height 12
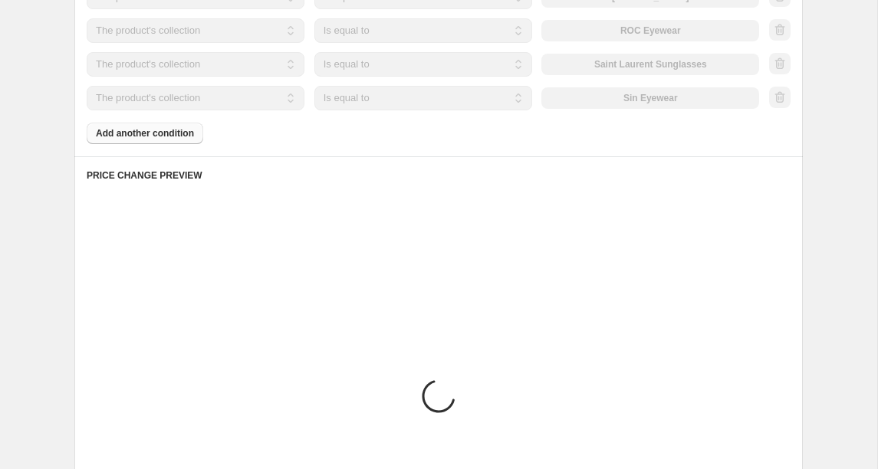
scroll to position [1846, 0]
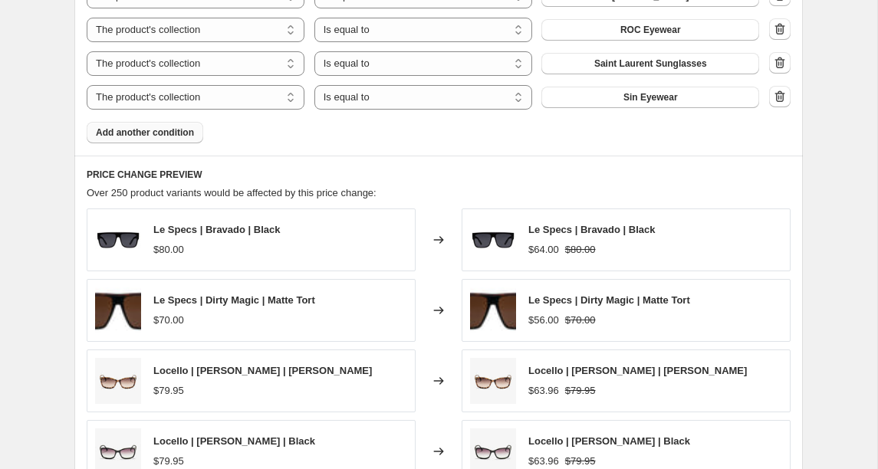
click at [106, 134] on span "Add another condition" at bounding box center [145, 132] width 98 height 12
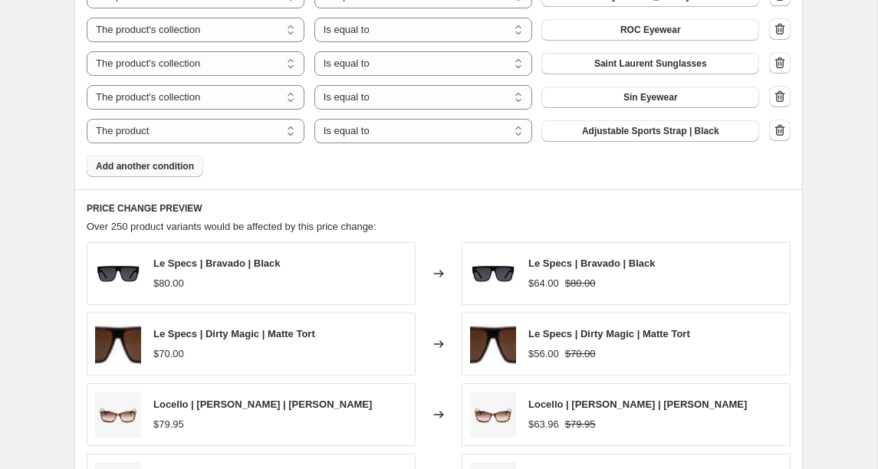
click at [128, 166] on span "Add another condition" at bounding box center [145, 166] width 98 height 12
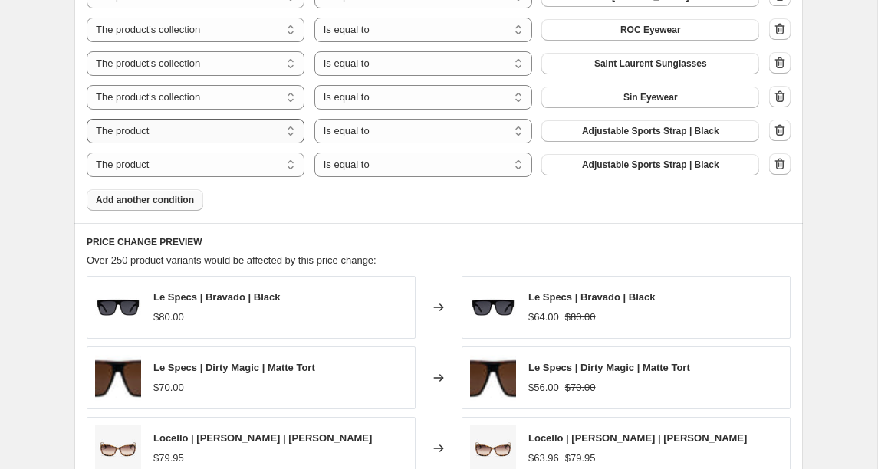
click at [161, 136] on select "The product The product's collection The product's tag The product's vendor The…" at bounding box center [196, 131] width 218 height 25
click at [151, 136] on select "The product The product's collection The product's tag The product's vendor The…" at bounding box center [196, 131] width 218 height 25
select select "collection"
click at [678, 126] on button "Accessories" at bounding box center [650, 130] width 218 height 21
click at [122, 164] on select "The product The product's collection The product's tag The product's vendor The…" at bounding box center [196, 165] width 218 height 25
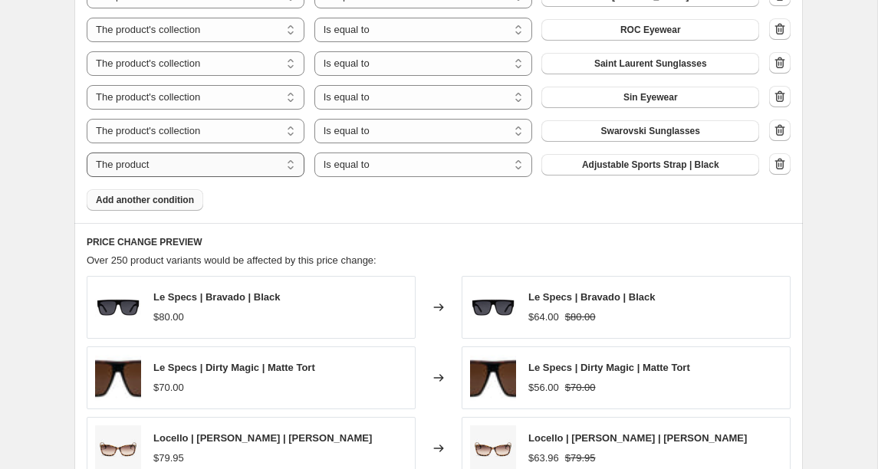
select select "collection"
click at [691, 162] on button "Accessories" at bounding box center [650, 164] width 218 height 21
click at [120, 202] on span "Add another condition" at bounding box center [145, 200] width 98 height 12
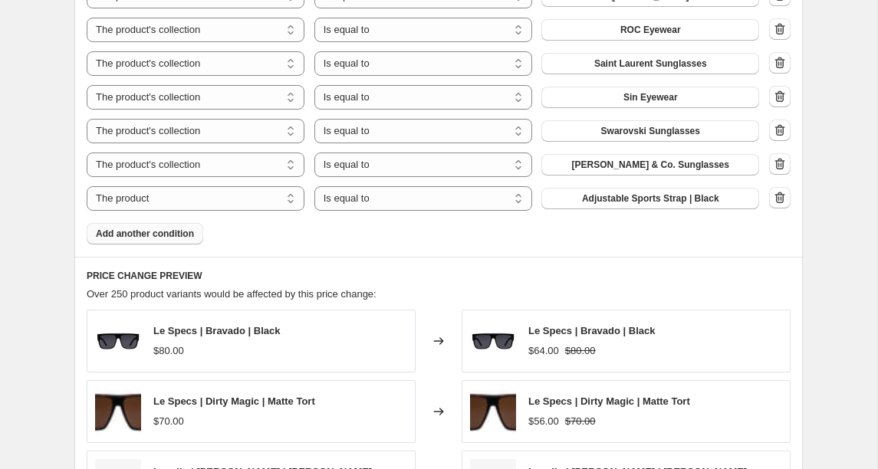
click at [139, 236] on span "Add another condition" at bounding box center [145, 234] width 98 height 12
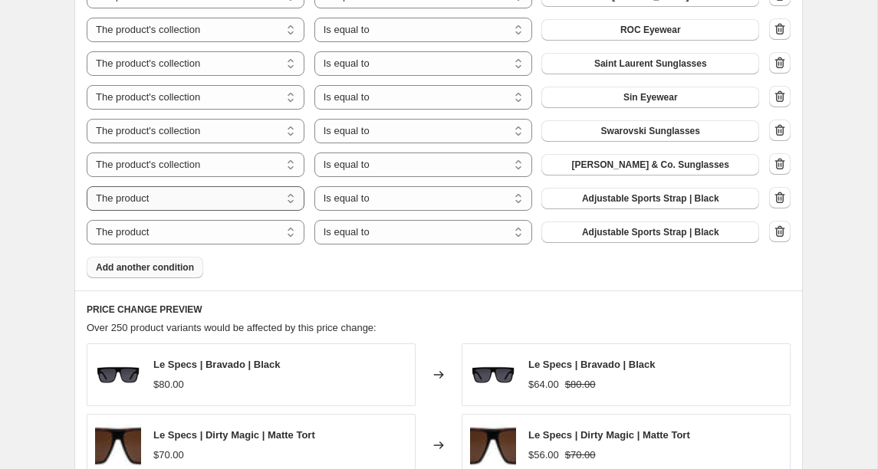
click at [179, 193] on select "The product The product's collection The product's tag The product's vendor The…" at bounding box center [196, 198] width 218 height 25
select select "collection"
click at [668, 205] on button "Accessories" at bounding box center [650, 198] width 218 height 21
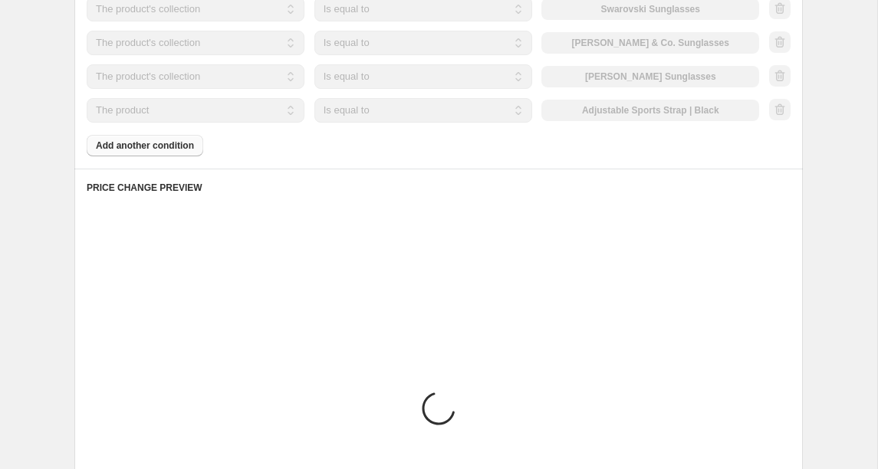
scroll to position [1970, 0]
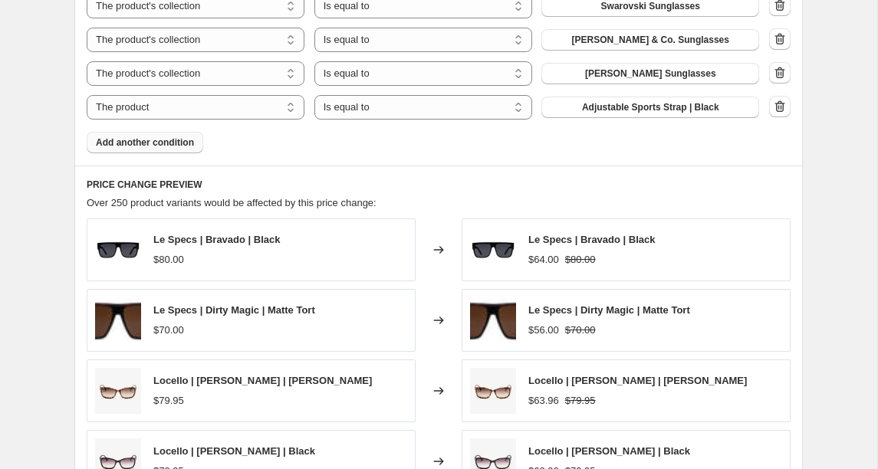
click at [133, 143] on span "Add another condition" at bounding box center [145, 142] width 98 height 12
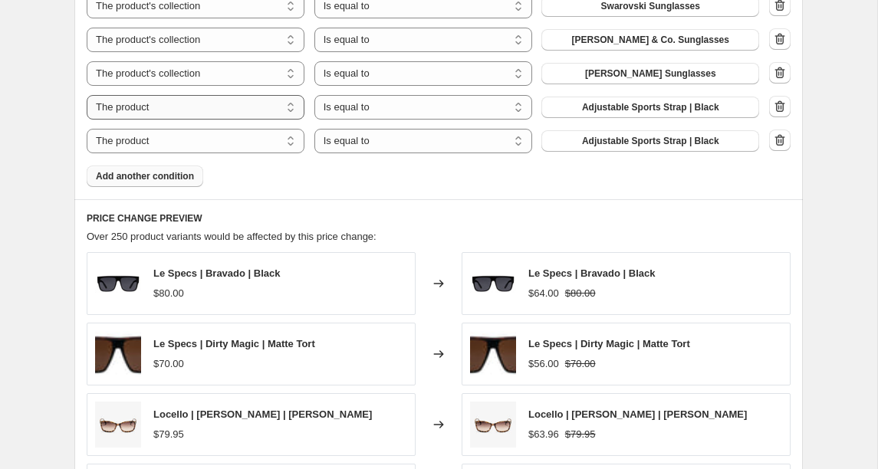
click at [116, 112] on select "The product The product's collection The product's tag The product's vendor The…" at bounding box center [196, 107] width 218 height 25
select select "collection"
click at [616, 102] on button "Accessories" at bounding box center [650, 107] width 218 height 21
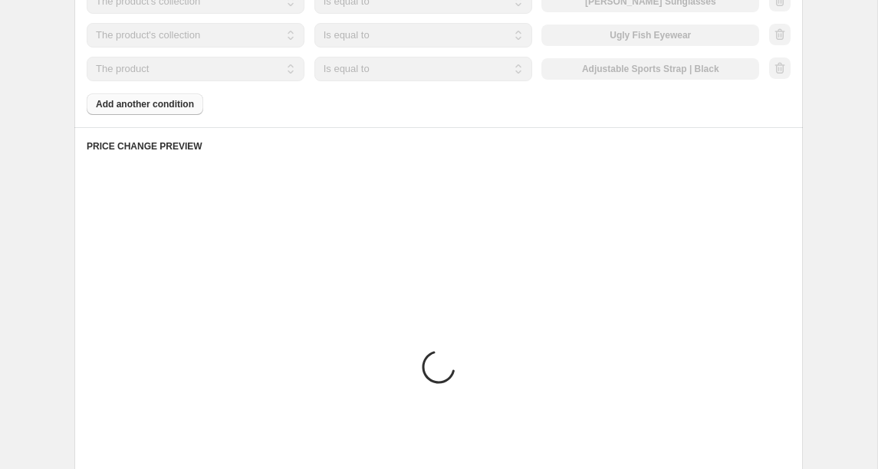
scroll to position [2052, 0]
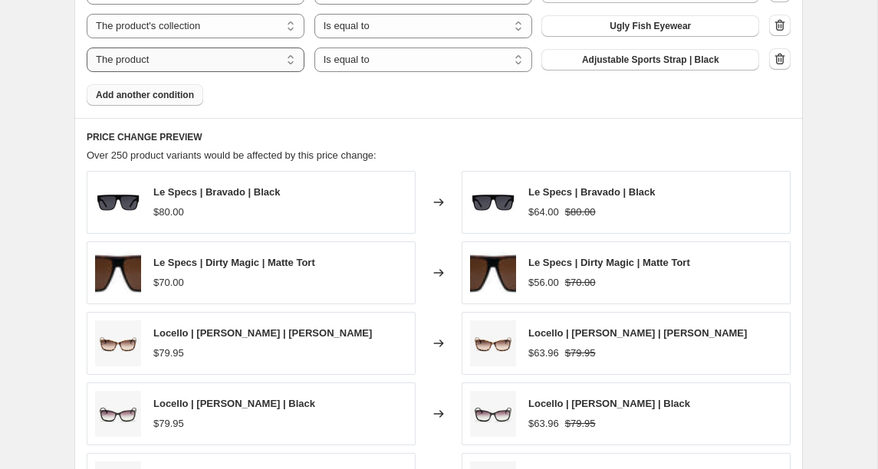
click at [171, 59] on select "The product The product's collection The product's tag The product's vendor The…" at bounding box center [196, 60] width 218 height 25
select select "collection"
click at [653, 56] on span "Accessories" at bounding box center [650, 60] width 54 height 12
click at [146, 95] on span "Add another condition" at bounding box center [145, 95] width 98 height 12
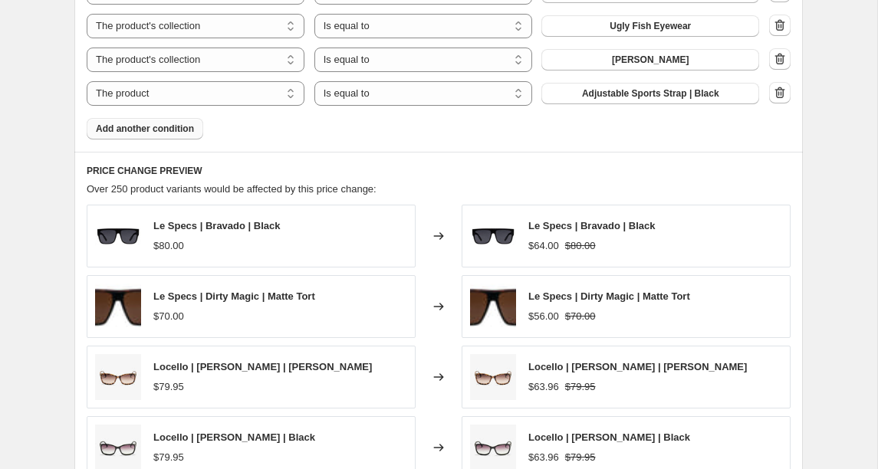
click at [171, 135] on button "Add another condition" at bounding box center [145, 128] width 116 height 21
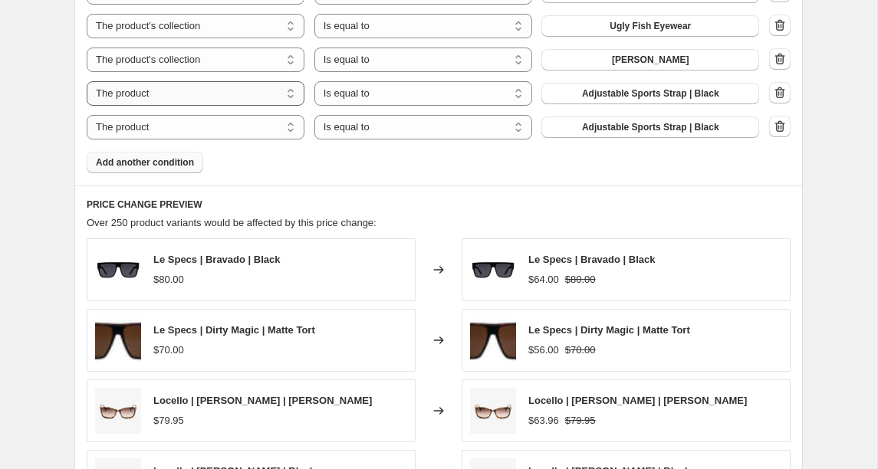
click at [224, 91] on select "The product The product's collection The product's tag The product's vendor The…" at bounding box center [196, 93] width 218 height 25
select select "collection"
click at [584, 97] on button "Accessories" at bounding box center [650, 93] width 218 height 21
click at [149, 123] on select "The product The product's collection The product's tag The product's vendor The…" at bounding box center [196, 127] width 218 height 25
select select "collection"
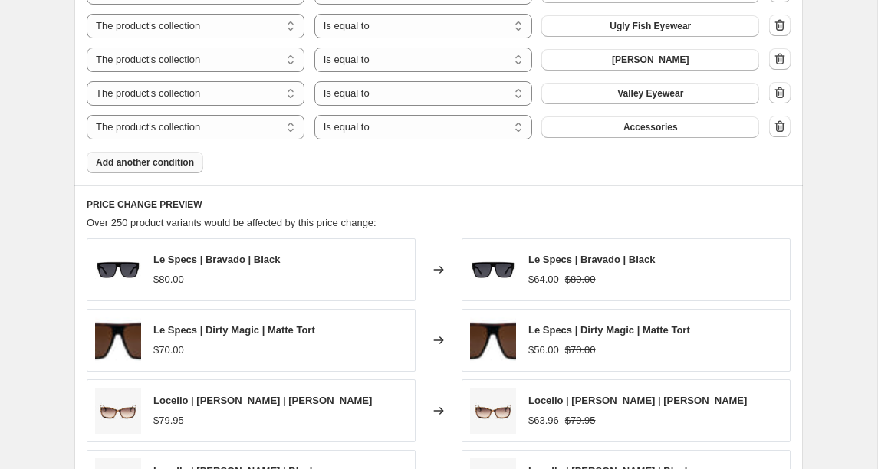
click at [651, 129] on span "Accessories" at bounding box center [650, 127] width 54 height 12
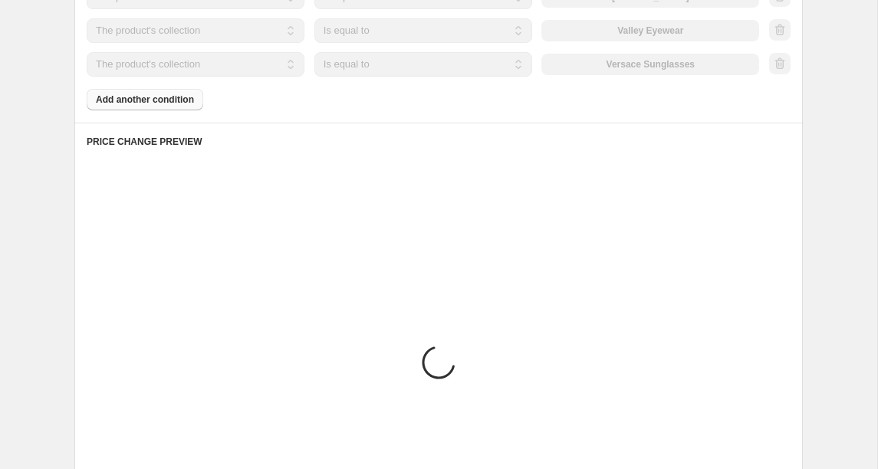
scroll to position [2118, 0]
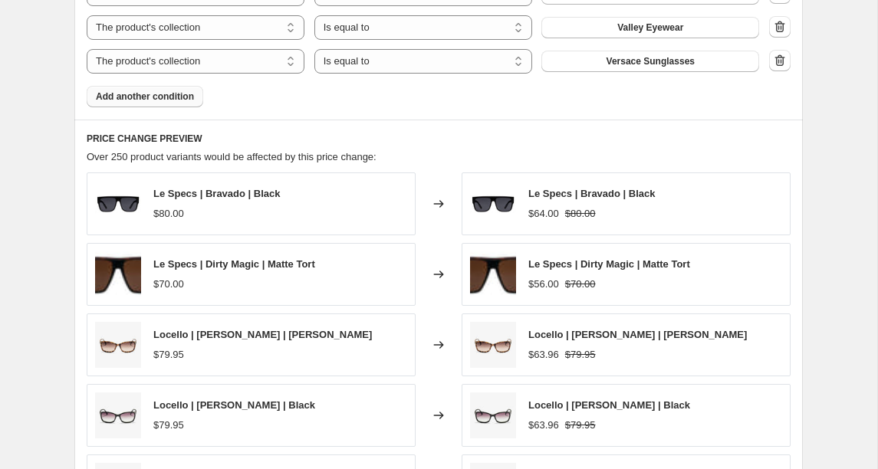
click at [146, 102] on button "Add another condition" at bounding box center [145, 96] width 116 height 21
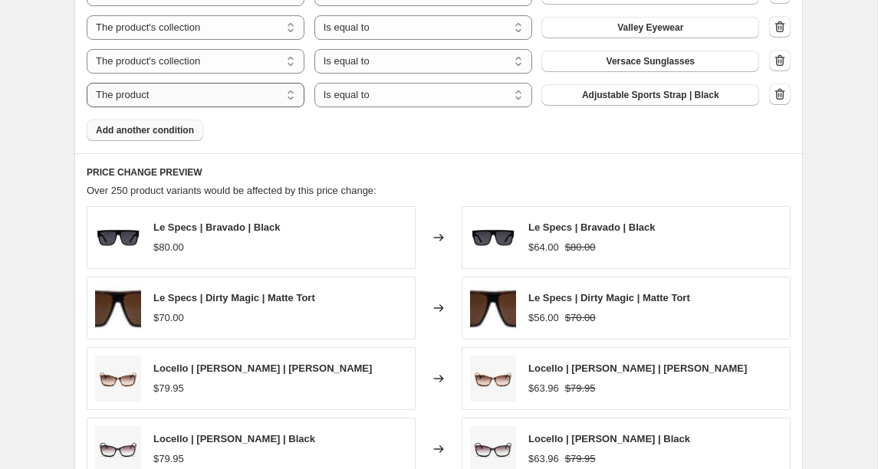
click at [235, 97] on select "The product The product's collection The product's tag The product's vendor The…" at bounding box center [196, 95] width 218 height 25
select select "collection"
click at [658, 88] on button "Accessories" at bounding box center [650, 94] width 218 height 21
click at [173, 136] on button "Add another condition" at bounding box center [145, 130] width 116 height 21
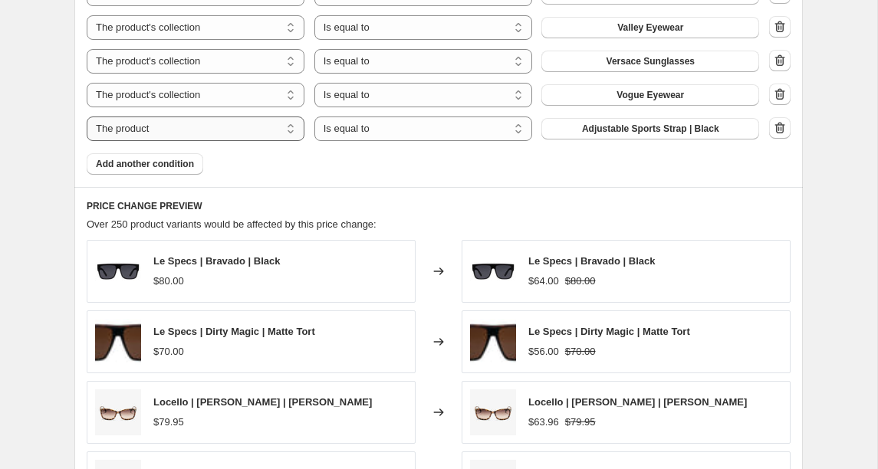
click at [226, 127] on select "The product The product's collection The product's tag The product's vendor The…" at bounding box center [196, 128] width 218 height 25
select select "collection"
click at [702, 130] on button "Accessories" at bounding box center [650, 128] width 218 height 21
click at [336, 135] on select "Is equal to Is not equal to" at bounding box center [423, 128] width 218 height 25
select select "not_equal"
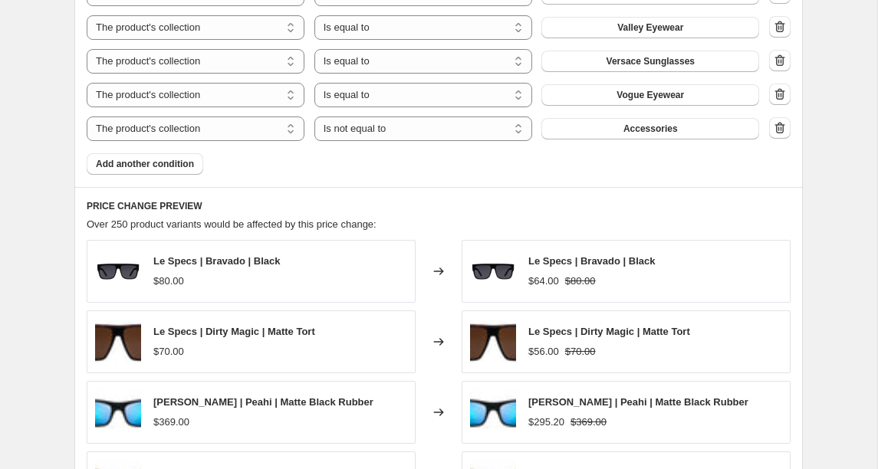
click at [578, 136] on button "Accessories" at bounding box center [650, 128] width 218 height 21
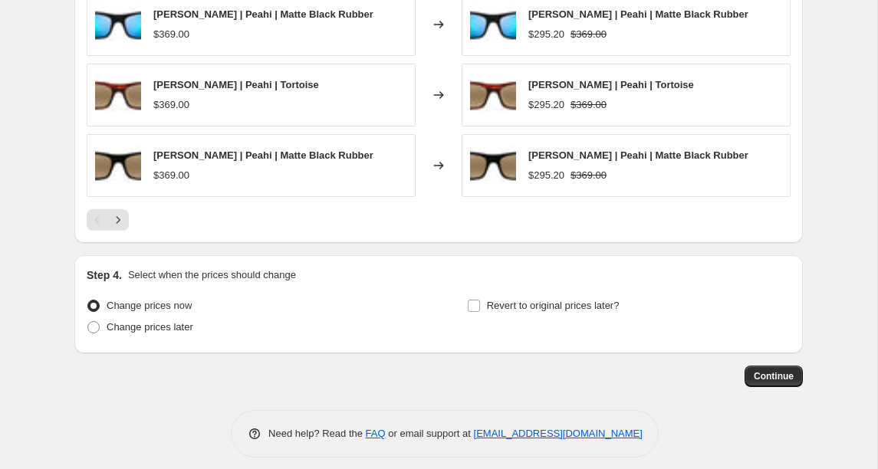
scroll to position [2517, 0]
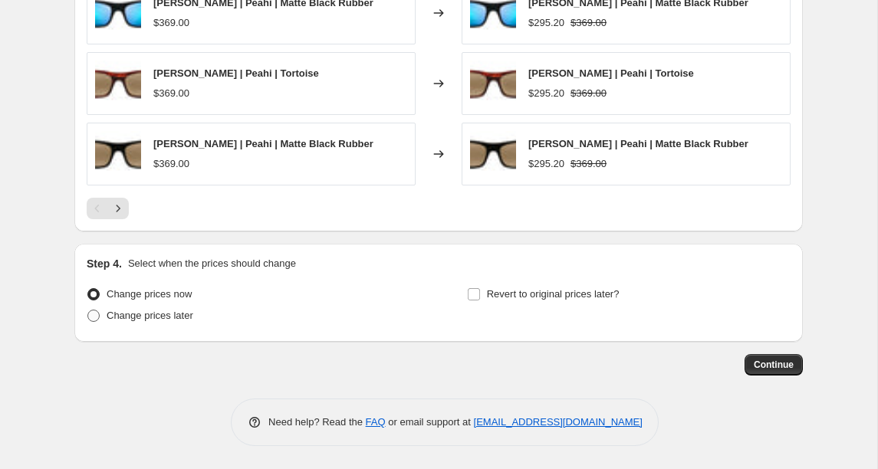
click at [146, 313] on span "Change prices later" at bounding box center [150, 315] width 87 height 11
click at [88, 310] on input "Change prices later" at bounding box center [87, 310] width 1 height 1
radio input "true"
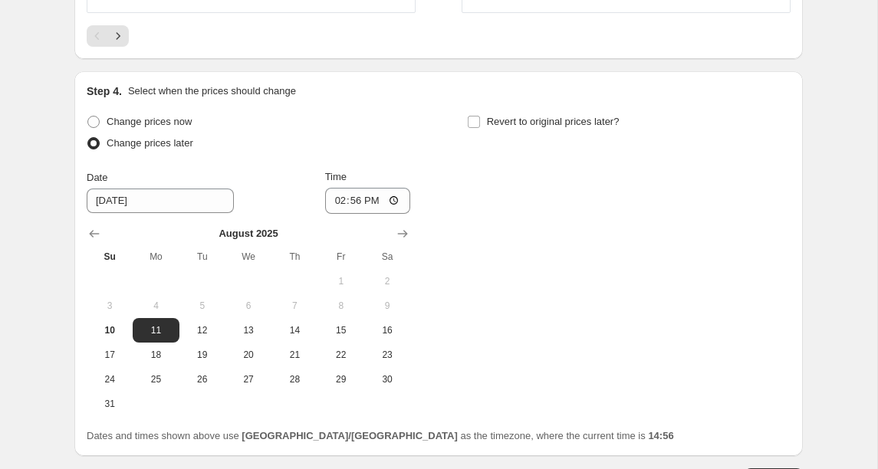
scroll to position [2695, 0]
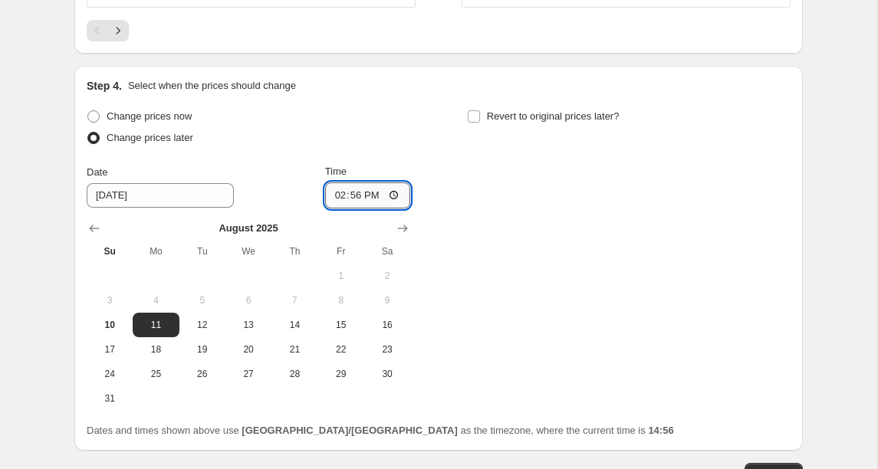
click at [349, 199] on input "14:56" at bounding box center [368, 195] width 86 height 26
click at [337, 195] on input "14:56" at bounding box center [368, 195] width 86 height 26
click at [389, 195] on input "17:56" at bounding box center [368, 195] width 86 height 26
type input "05:56"
click at [783, 242] on div "Change prices now Change prices later Date [DATE] Time 05:56 [DATE] Su Mo Tu We…" at bounding box center [439, 258] width 704 height 305
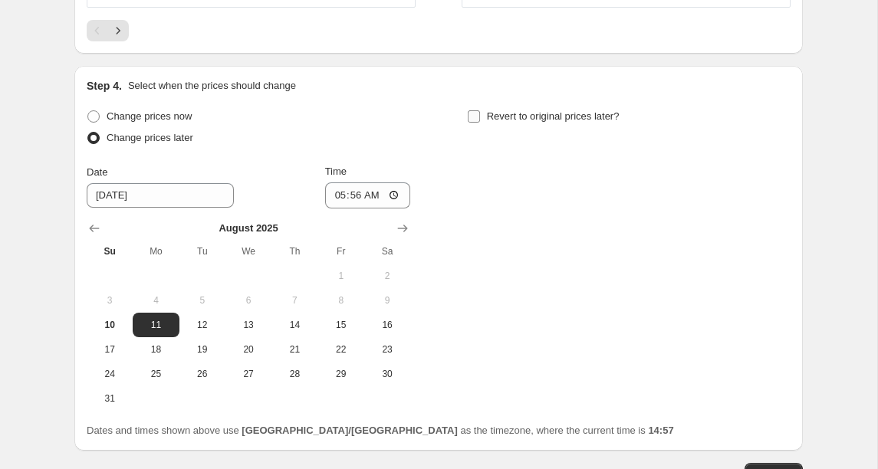
click at [473, 116] on input "Revert to original prices later?" at bounding box center [474, 116] width 12 height 12
checkbox input "true"
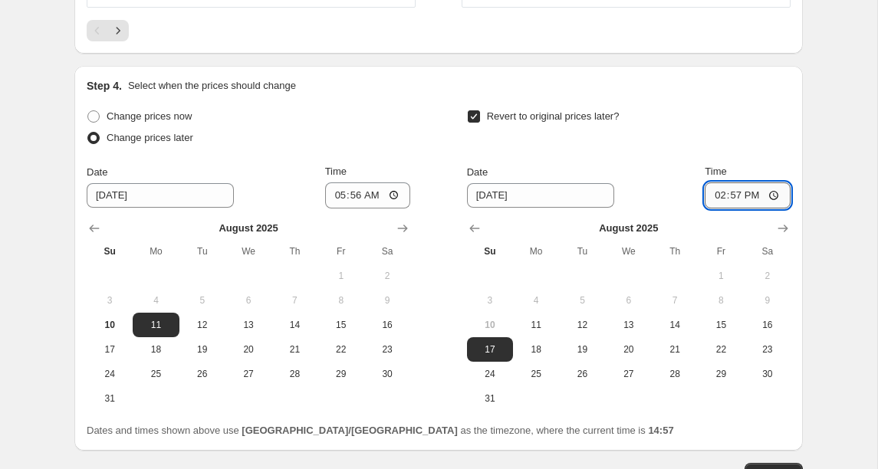
click at [718, 195] on input "14:57" at bounding box center [747, 195] width 86 height 26
type input "12:00"
click at [779, 199] on input "12:00" at bounding box center [747, 195] width 86 height 26
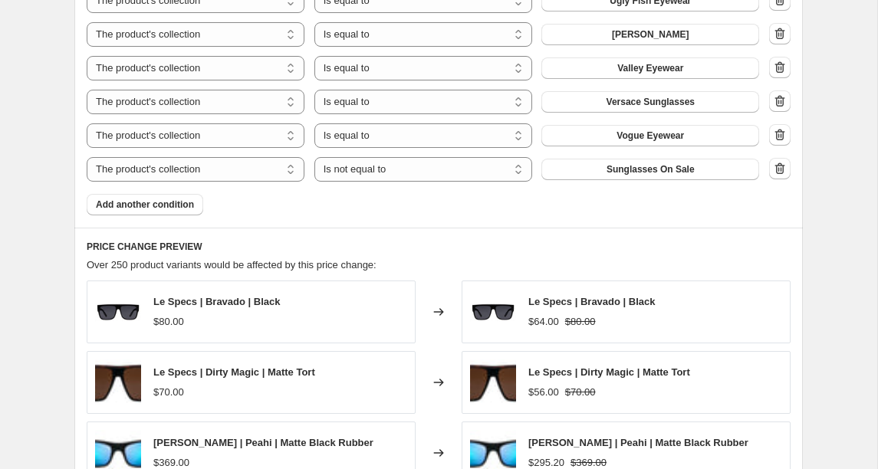
scroll to position [2144, 0]
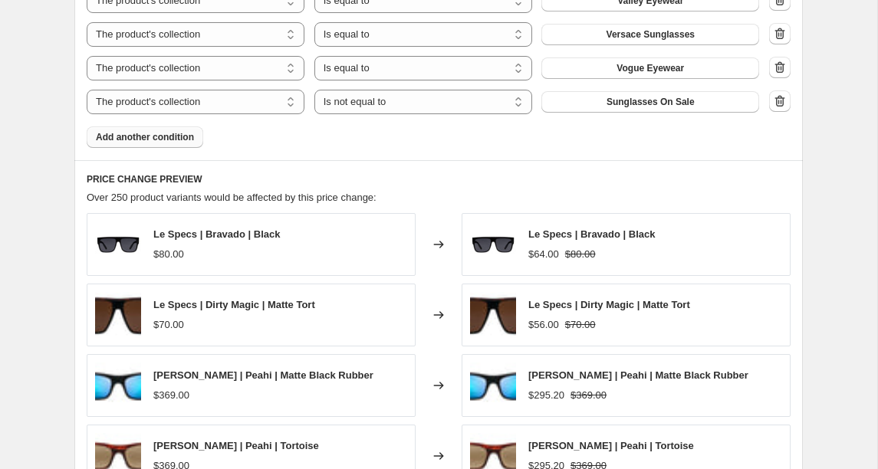
click at [136, 139] on span "Add another condition" at bounding box center [145, 137] width 98 height 12
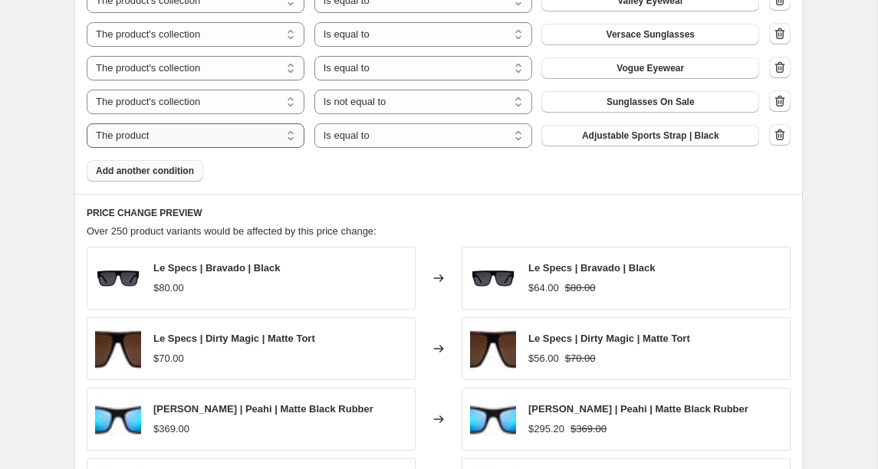
click at [255, 137] on select "The product The product's collection The product's tag The product's vendor The…" at bounding box center [196, 135] width 218 height 25
select select "collection"
click at [401, 134] on select "Is equal to Is not equal to" at bounding box center [423, 135] width 218 height 25
select select "not_equal"
click at [715, 135] on button "Accessories" at bounding box center [650, 135] width 218 height 21
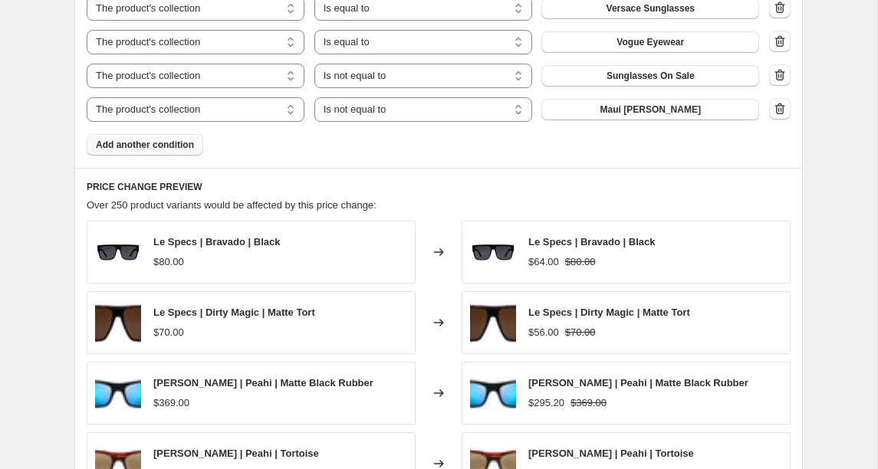
scroll to position [2192, 0]
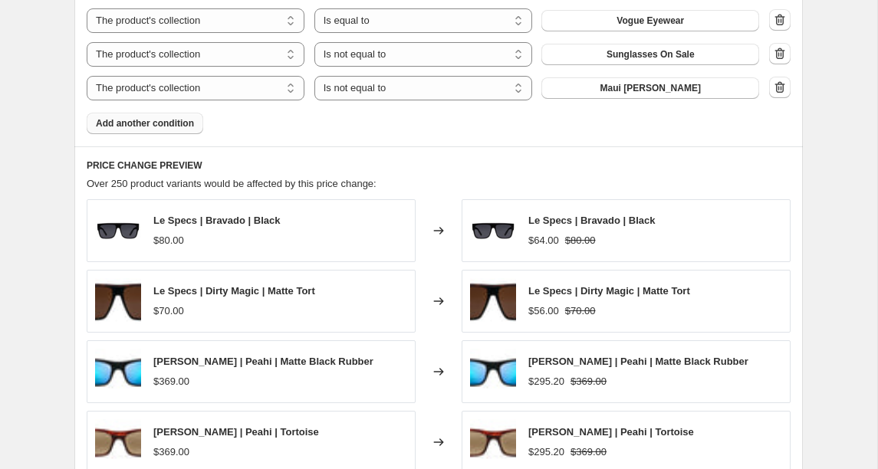
click at [155, 119] on span "Add another condition" at bounding box center [145, 123] width 98 height 12
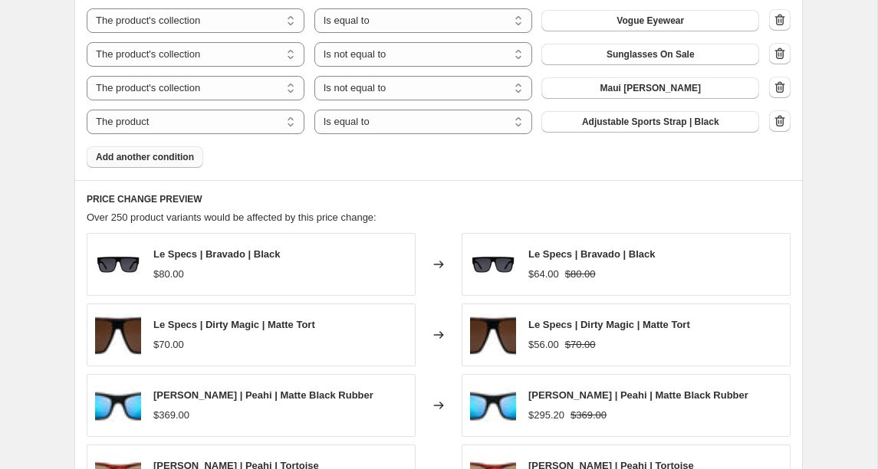
click at [155, 119] on select "The product The product's collection The product's tag The product's vendor The…" at bounding box center [196, 122] width 218 height 25
click at [170, 129] on select "The product The product's collection The product's tag The product's vendor The…" at bounding box center [196, 122] width 218 height 25
select select "collection"
click at [656, 128] on button "Accessories" at bounding box center [650, 121] width 218 height 21
click at [187, 156] on span "Add another condition" at bounding box center [145, 157] width 98 height 12
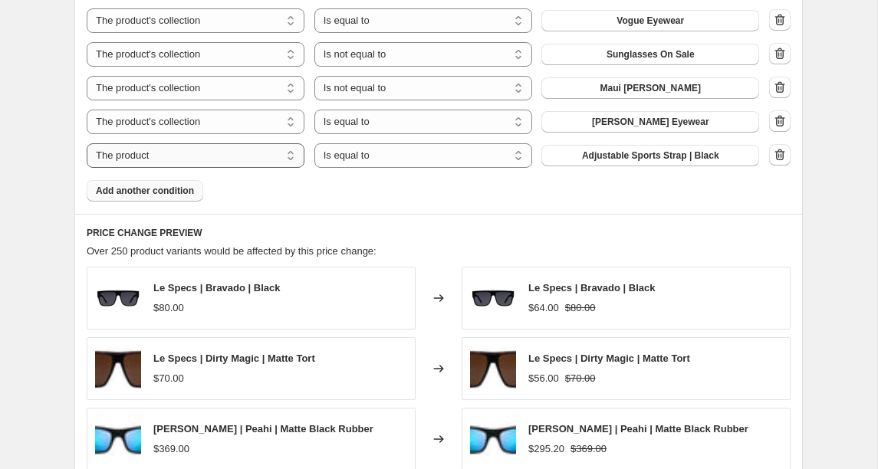
click at [225, 152] on select "The product The product's collection The product's tag The product's vendor The…" at bounding box center [196, 155] width 218 height 25
select select "collection"
click at [627, 149] on span "Accessories" at bounding box center [650, 155] width 54 height 12
click at [356, 128] on select "Is equal to Is not equal to" at bounding box center [423, 122] width 218 height 25
select select "not_equal"
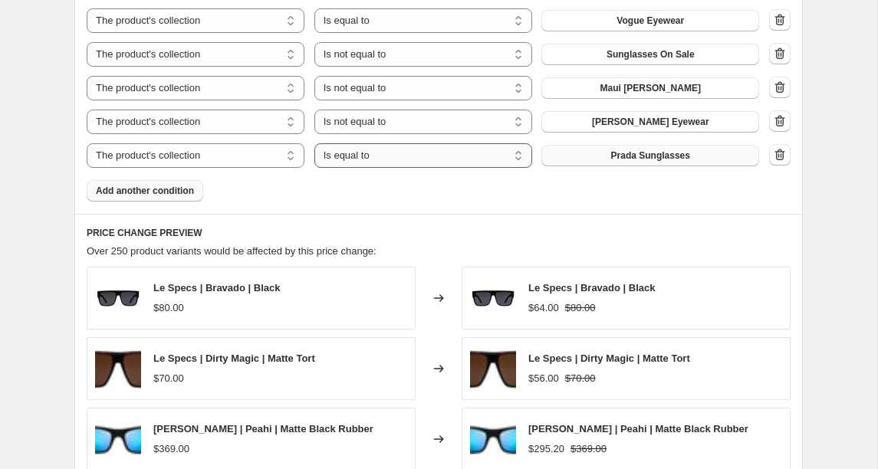
click at [409, 162] on select "Is equal to Is not equal to" at bounding box center [423, 155] width 218 height 25
select select "not_equal"
click at [159, 195] on span "Add another condition" at bounding box center [145, 191] width 98 height 12
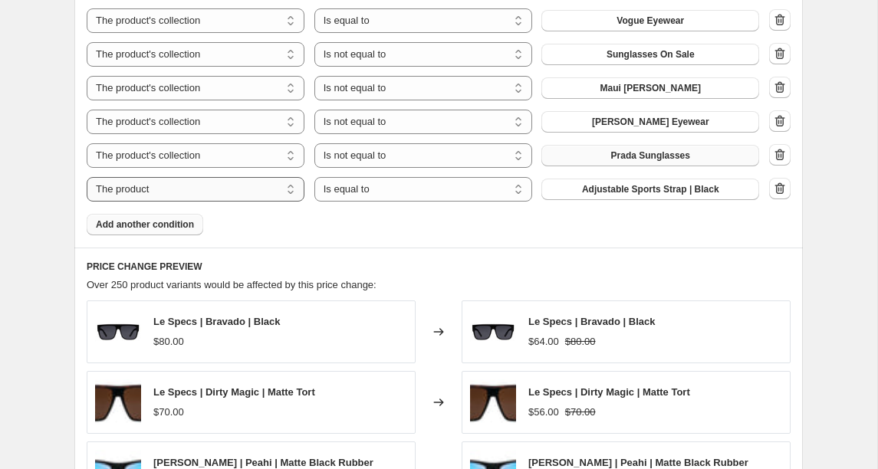
click at [208, 195] on select "The product The product's collection The product's tag The product's vendor The…" at bounding box center [196, 189] width 218 height 25
select select "collection"
click at [458, 190] on select "Is equal to Is not equal to" at bounding box center [423, 189] width 218 height 25
select select "not_equal"
click at [459, 195] on select "Is equal to Is not equal to" at bounding box center [423, 189] width 218 height 25
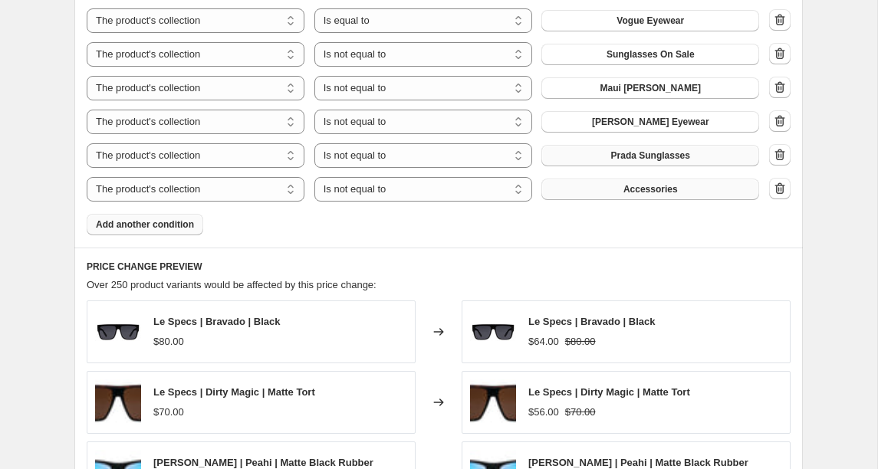
click at [635, 192] on span "Accessories" at bounding box center [650, 189] width 54 height 12
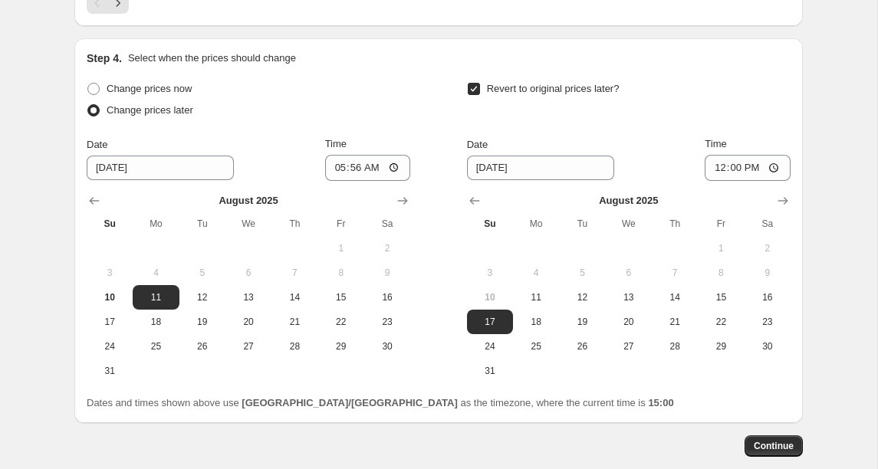
scroll to position [2870, 0]
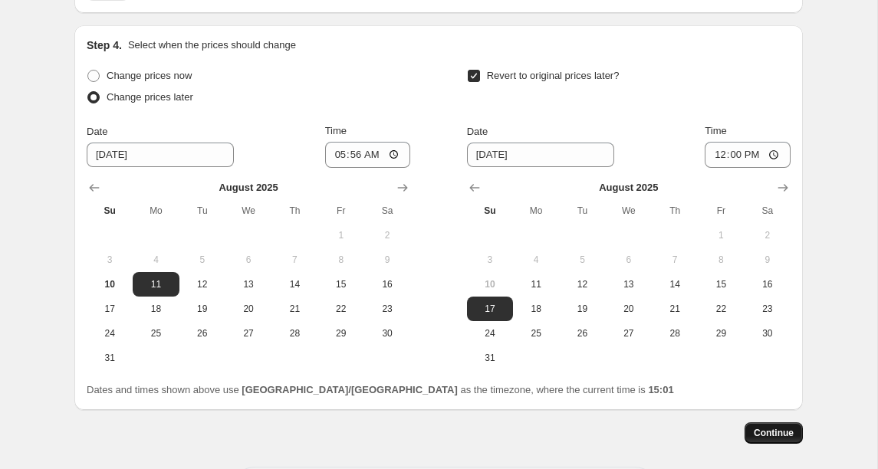
click at [756, 430] on span "Continue" at bounding box center [773, 433] width 40 height 12
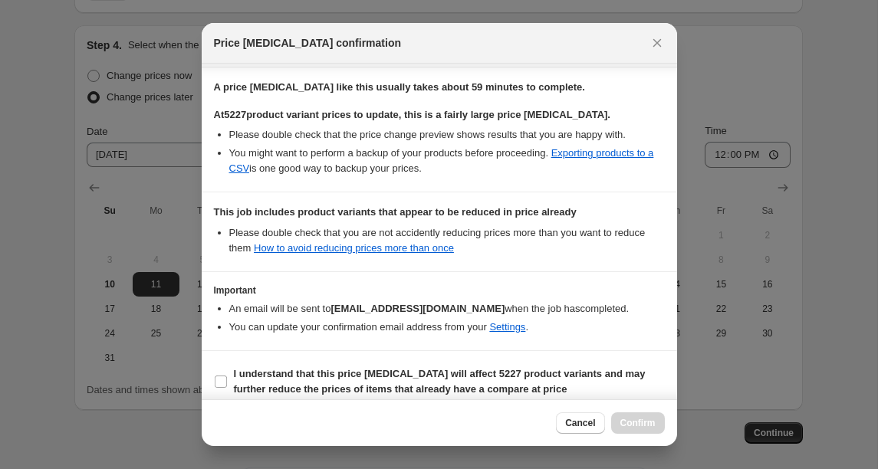
scroll to position [258, 0]
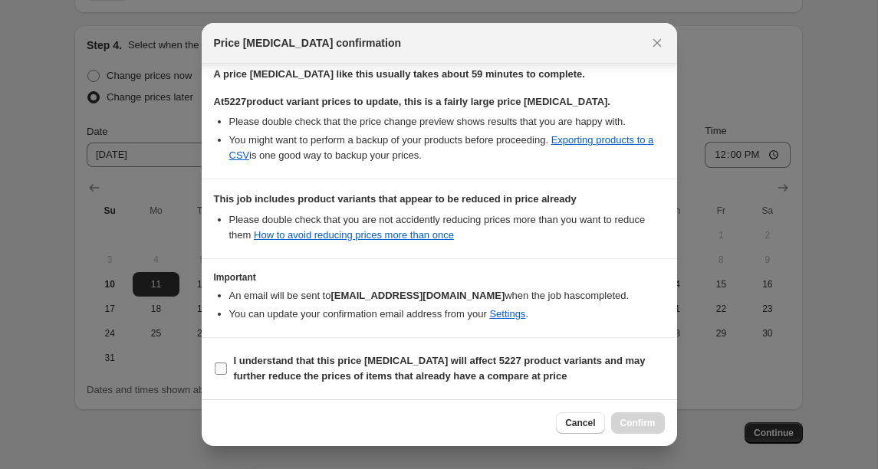
click at [220, 366] on input "I understand that this price [MEDICAL_DATA] will affect 5227 product variants a…" at bounding box center [221, 369] width 12 height 12
checkbox input "true"
click at [651, 423] on span "Confirm" at bounding box center [637, 423] width 35 height 12
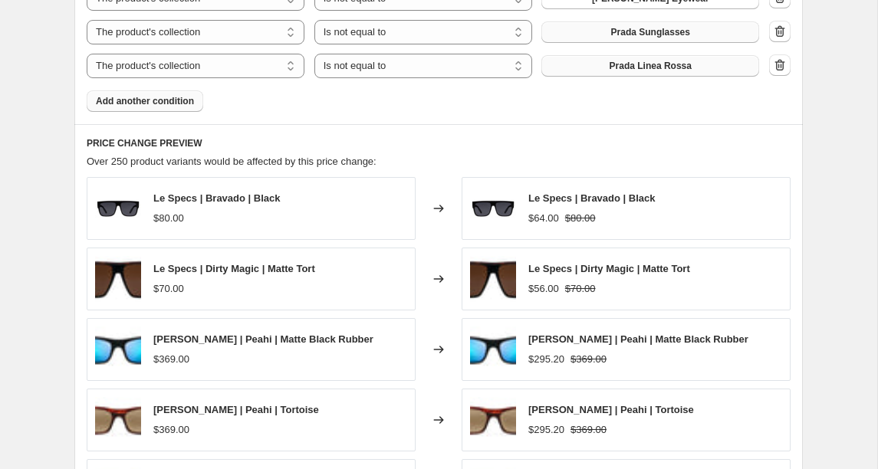
scroll to position [2415, 0]
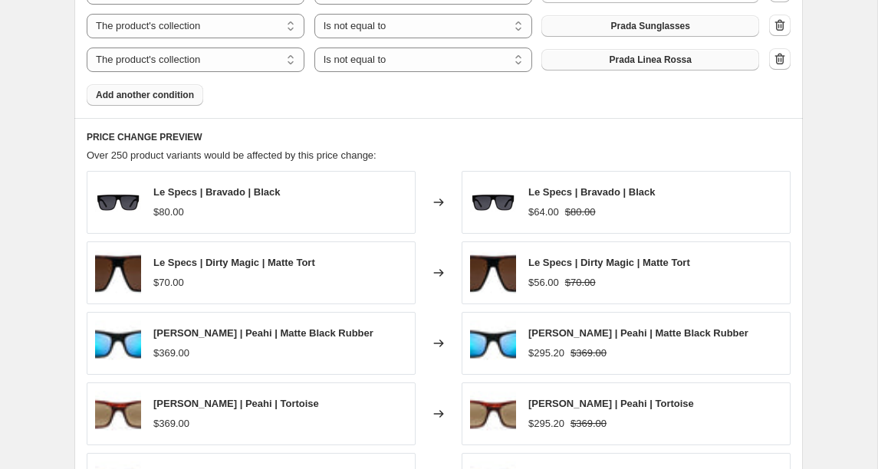
click at [136, 99] on span "Add another condition" at bounding box center [145, 95] width 98 height 12
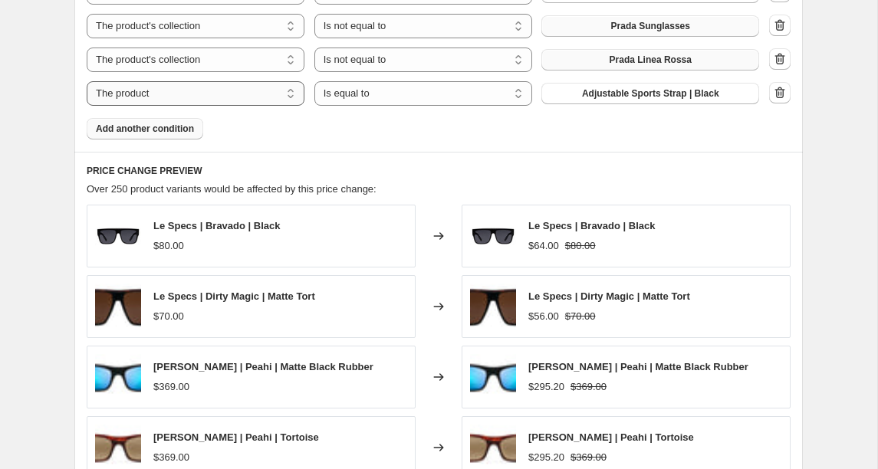
click at [208, 94] on select "The product The product's collection The product's tag The product's vendor The…" at bounding box center [196, 93] width 218 height 25
select select "collection"
click at [624, 97] on span "Accessories" at bounding box center [650, 93] width 54 height 12
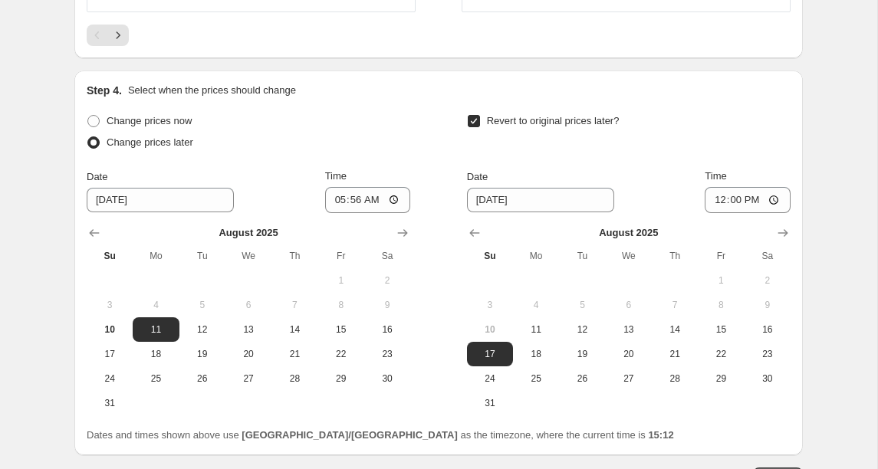
scroll to position [3066, 0]
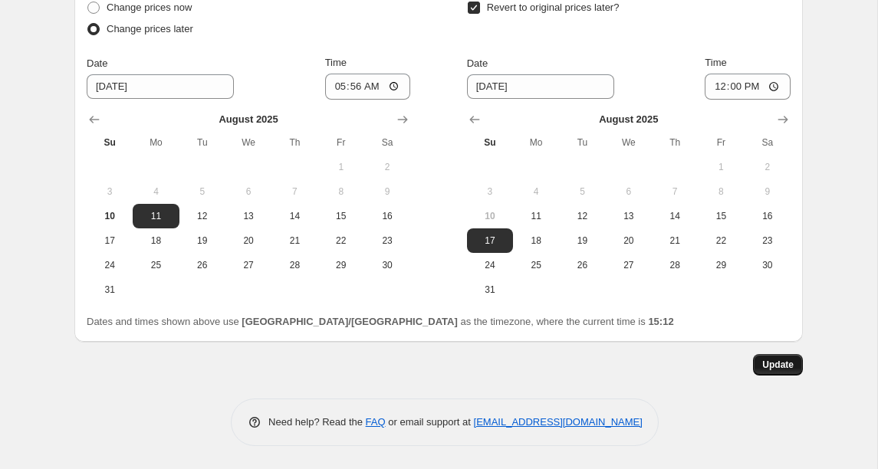
click at [768, 365] on span "Update" at bounding box center [777, 365] width 31 height 12
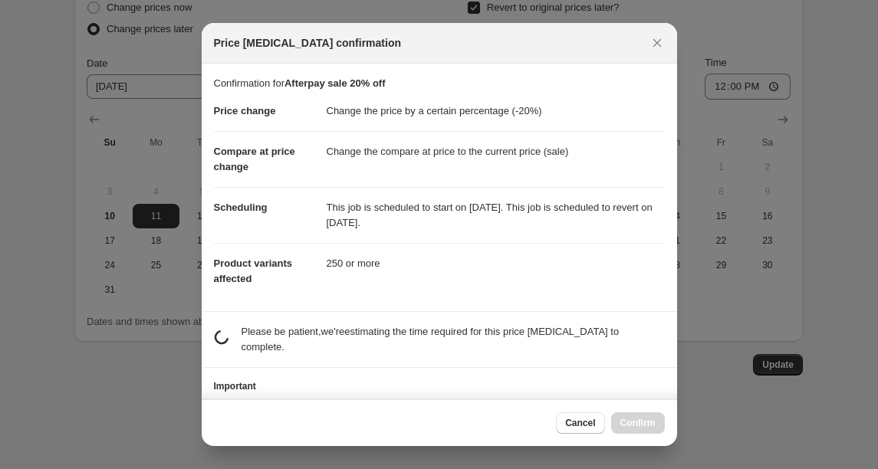
scroll to position [47, 0]
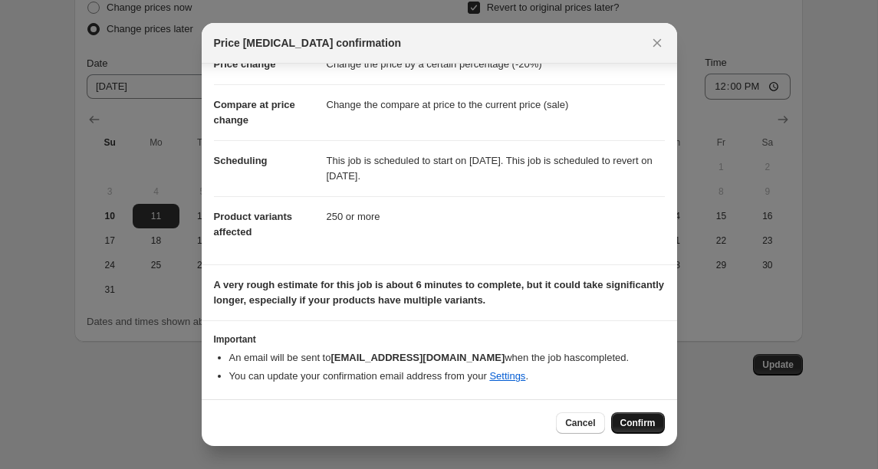
click at [632, 423] on span "Confirm" at bounding box center [637, 423] width 35 height 12
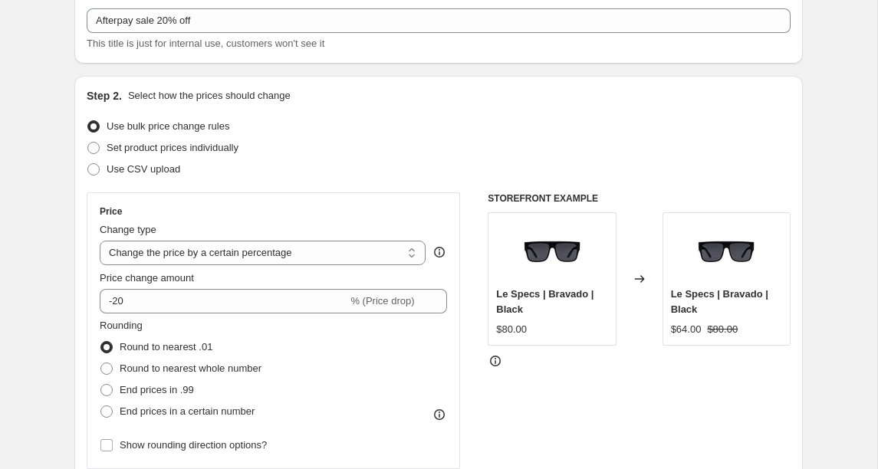
scroll to position [0, 0]
